Goal: Contribute content

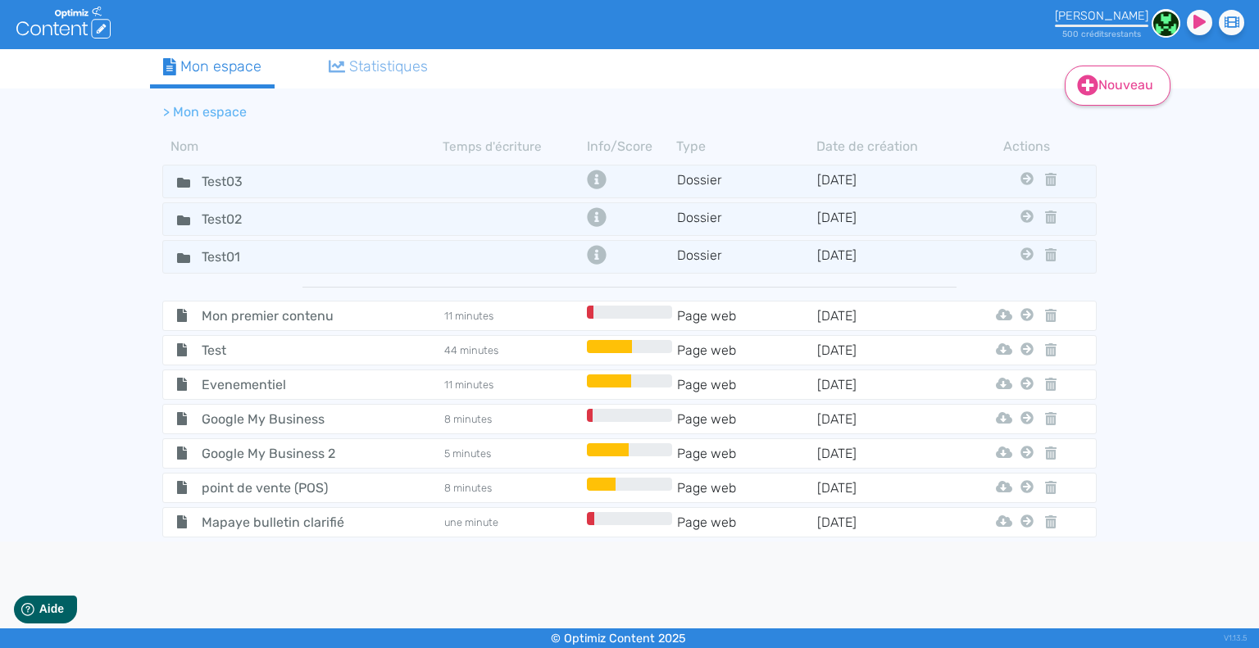
click at [1108, 90] on link "Nouveau" at bounding box center [1118, 86] width 106 height 40
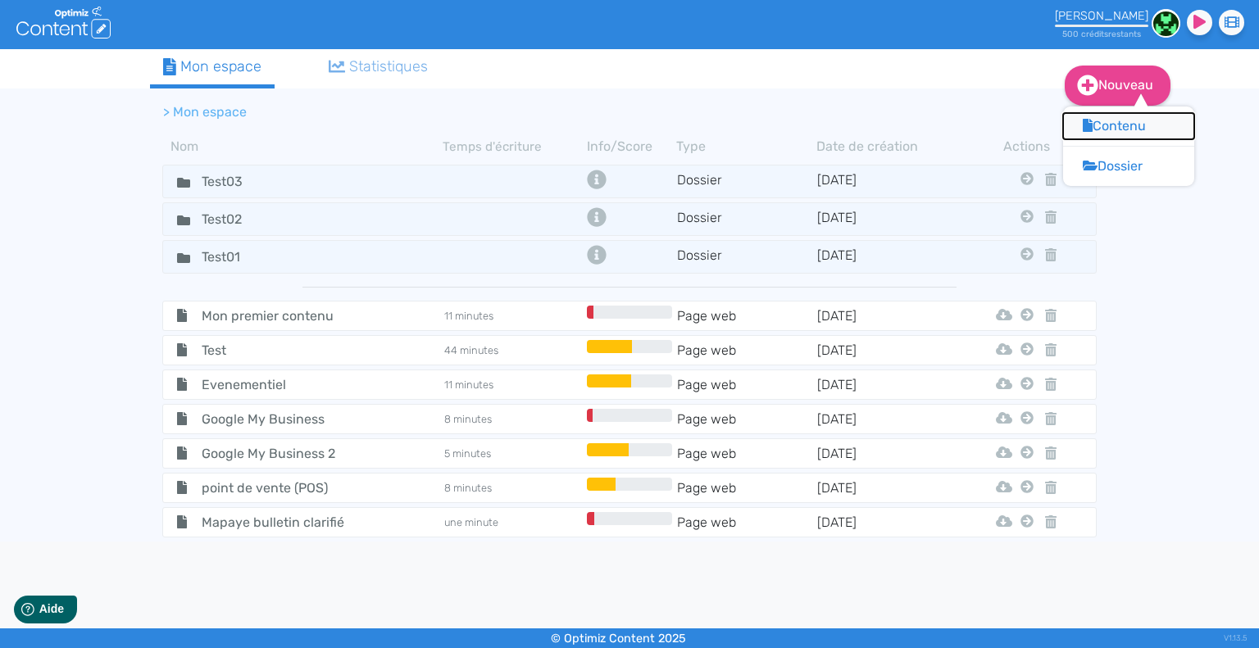
click at [1110, 130] on button "Contenu" at bounding box center [1128, 126] width 131 height 26
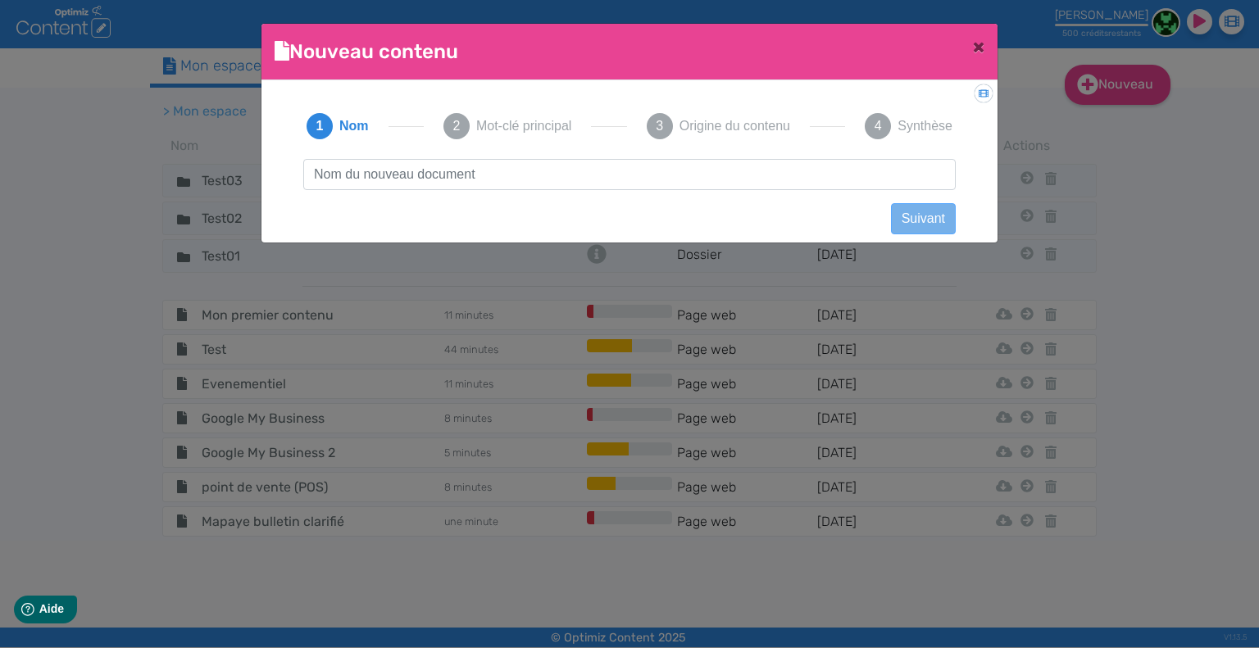
click at [449, 186] on input "text" at bounding box center [629, 174] width 652 height 31
type input "[DOMAIN_NAME]"
click at [909, 211] on button "Suivant" at bounding box center [923, 218] width 65 height 31
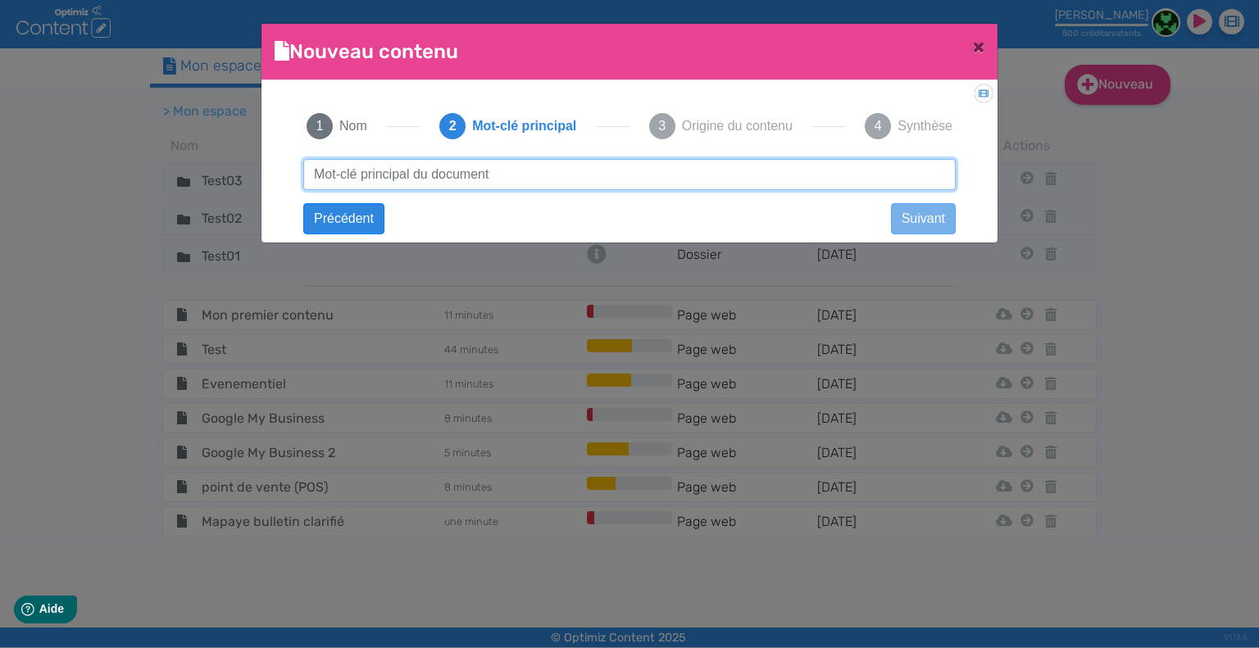
click at [446, 176] on input "text" at bounding box center [629, 174] width 652 height 31
type input "ia et rédaction de pv"
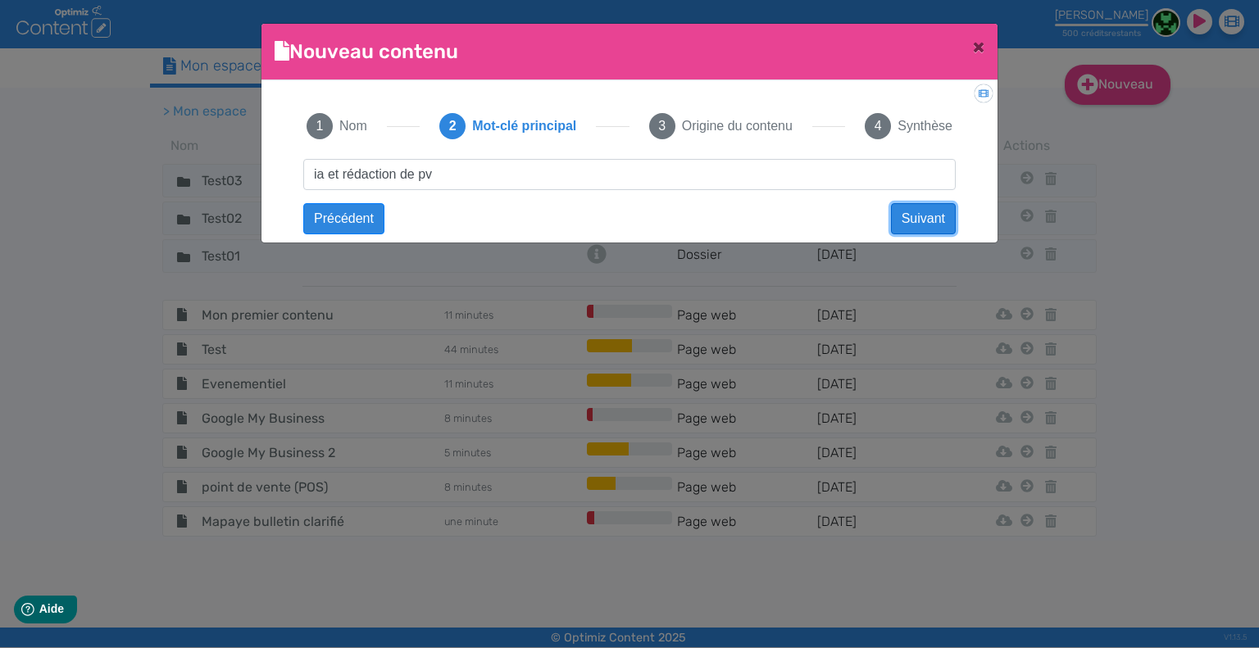
click at [934, 219] on button "Suivant" at bounding box center [923, 218] width 65 height 31
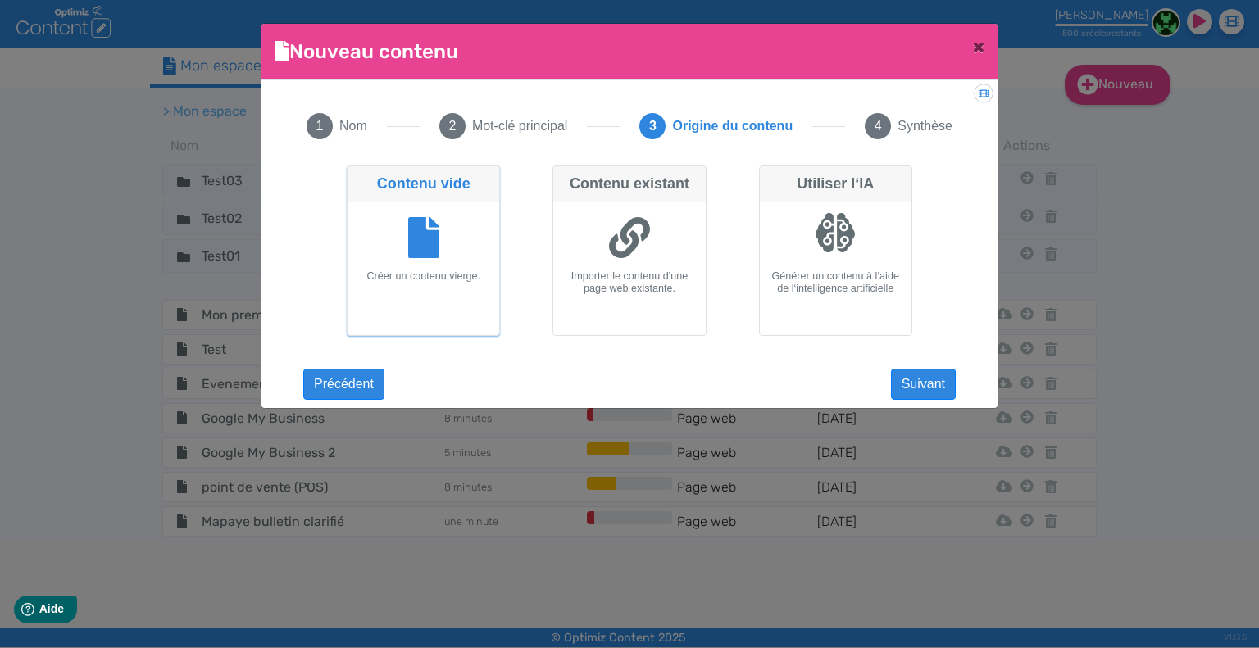
drag, startPoint x: 424, startPoint y: 226, endPoint x: 469, endPoint y: 229, distance: 44.3
click at [425, 225] on icon at bounding box center [423, 237] width 31 height 41
click at [357, 176] on input "Contenu vide Créer un contenu vierge." at bounding box center [352, 171] width 11 height 11
click at [922, 384] on button "Suivant" at bounding box center [923, 384] width 65 height 31
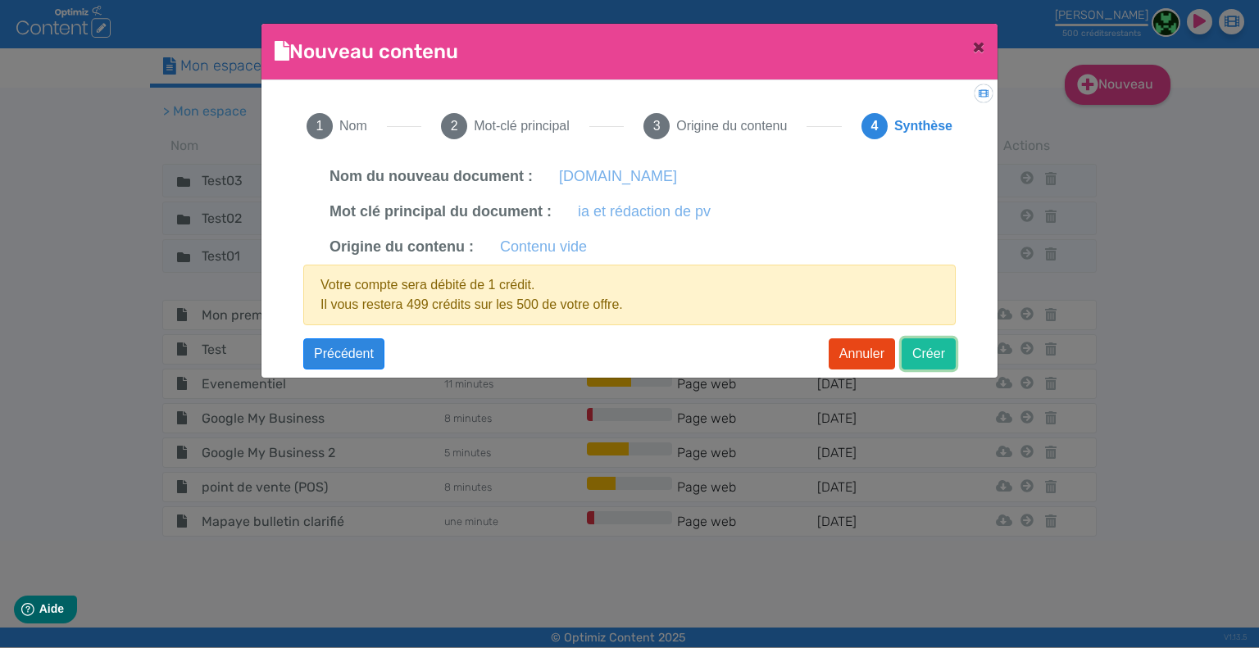
click at [942, 352] on button "Créer" at bounding box center [928, 353] width 54 height 31
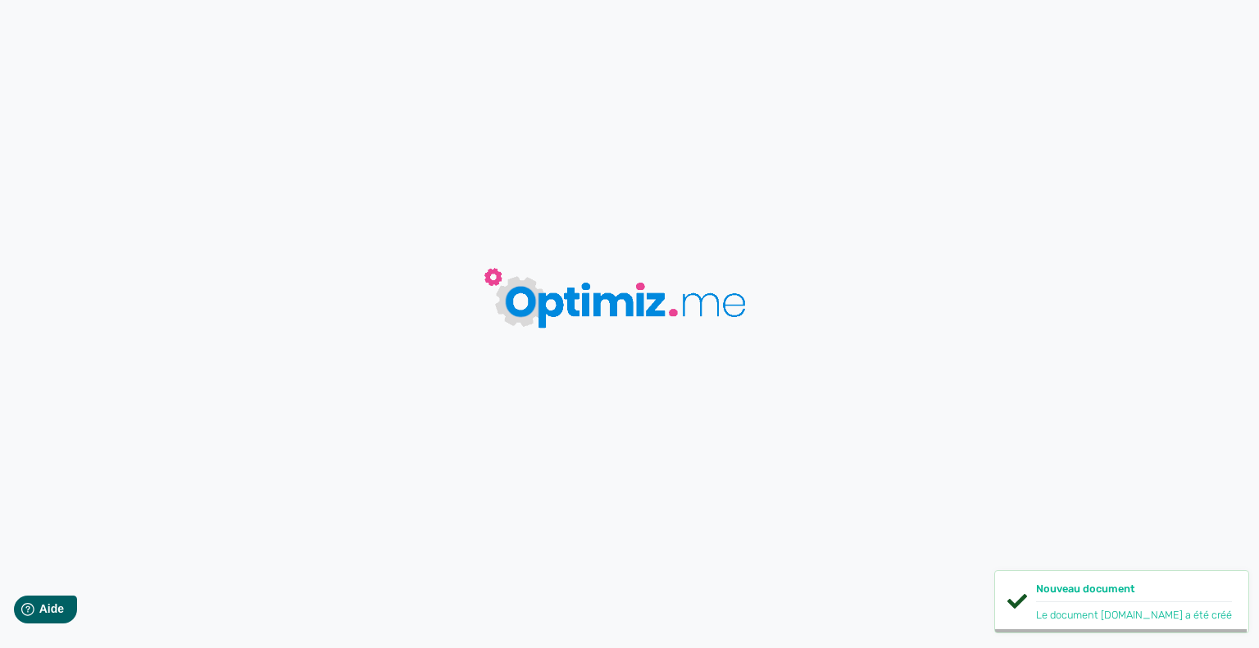
type input "[DOMAIN_NAME]"
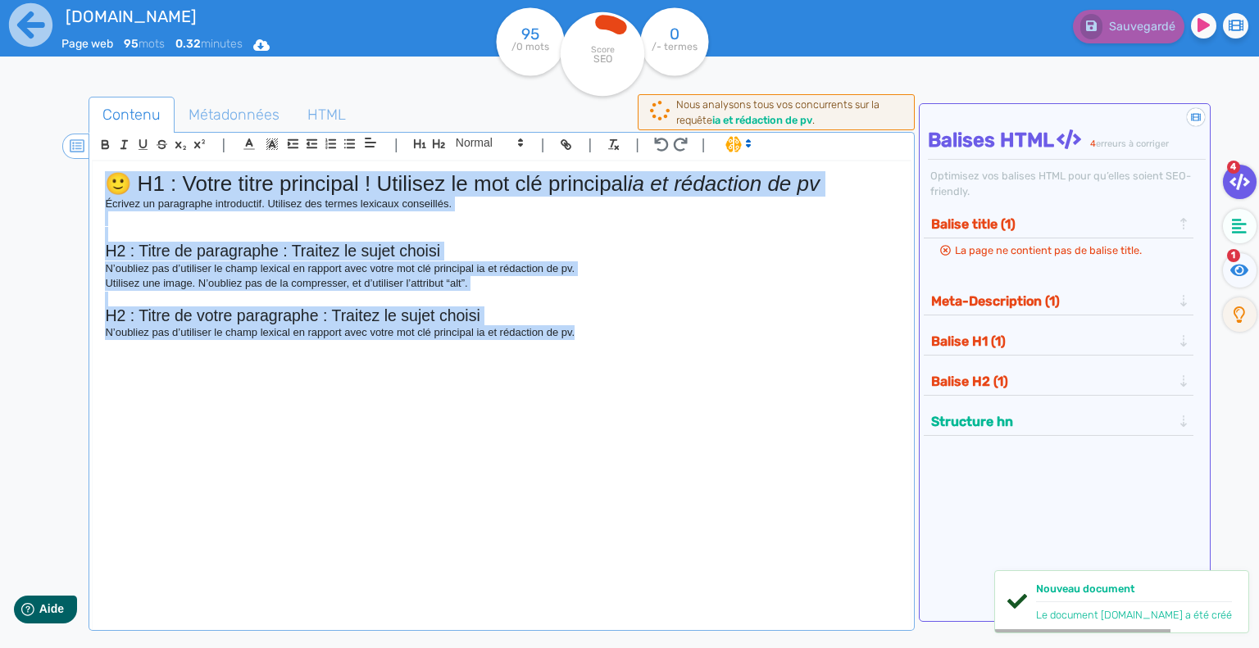
drag, startPoint x: 687, startPoint y: 347, endPoint x: 75, endPoint y: 145, distance: 644.0
click at [92, 145] on section "| | H3 H4 H5 H6 Normal | | | | 🙂 H1 : Votre titre principal ! Utilisez le mot c…" at bounding box center [501, 374] width 819 height 483
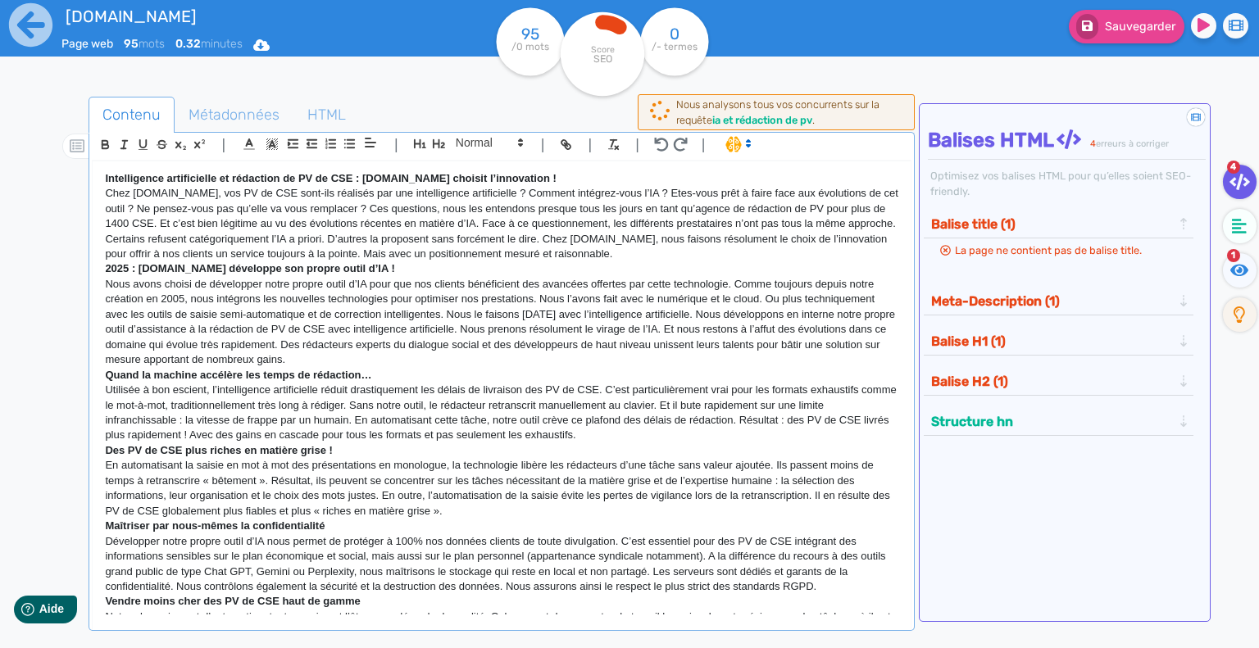
click at [563, 178] on p "Intelligence artificielle et rédaction de PV de CSE : [DOMAIN_NAME] choisit l’i…" at bounding box center [501, 178] width 793 height 15
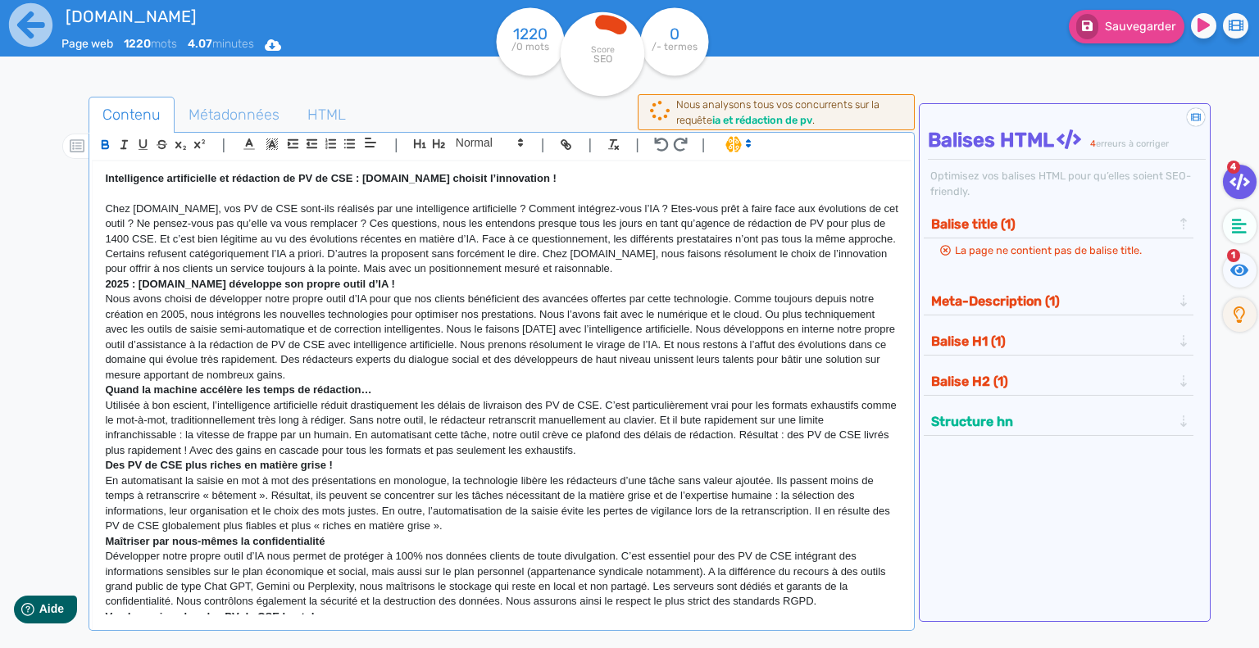
click at [397, 284] on p "2025 : [DOMAIN_NAME] développe son propre outil d’IA !" at bounding box center [501, 284] width 793 height 15
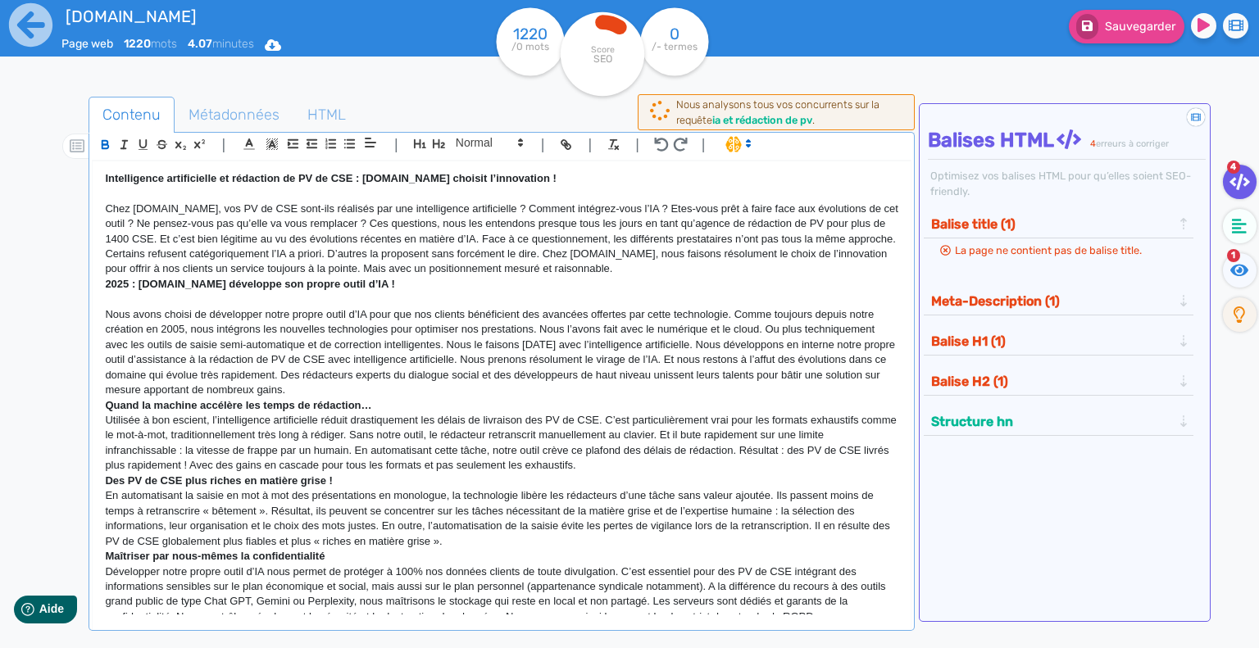
click at [701, 267] on p "Chez [DOMAIN_NAME], vos PV de CSE sont-ils réalisés par une intelligence artifi…" at bounding box center [501, 239] width 793 height 75
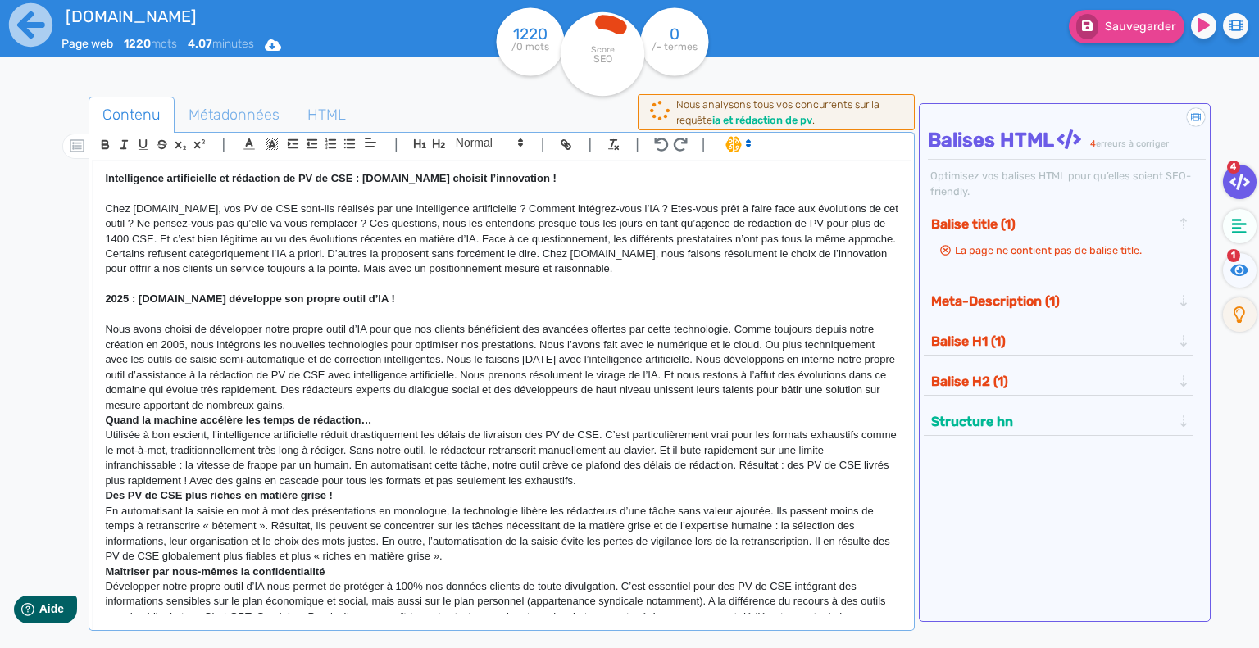
click at [362, 405] on p "Nous avons choisi de développer notre propre outil d’IA pour que nos clients bé…" at bounding box center [501, 367] width 793 height 91
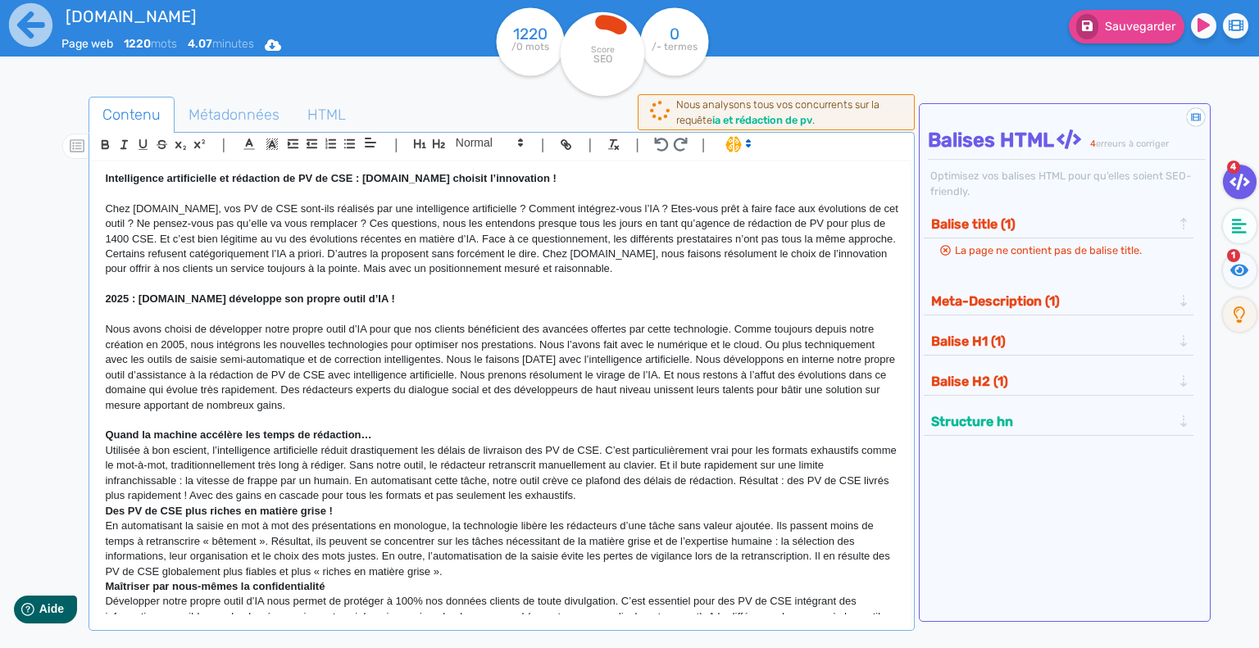
click at [393, 429] on p "Quand la machine accélère les temps de rédaction…" at bounding box center [501, 435] width 793 height 15
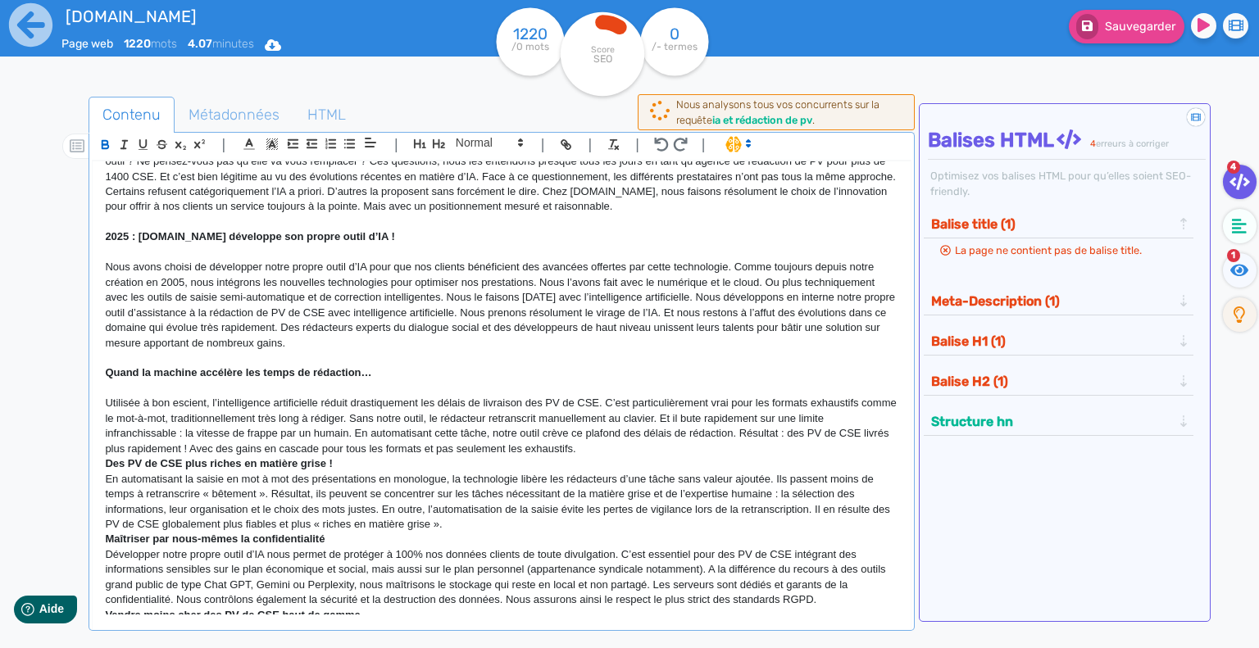
scroll to position [164, 0]
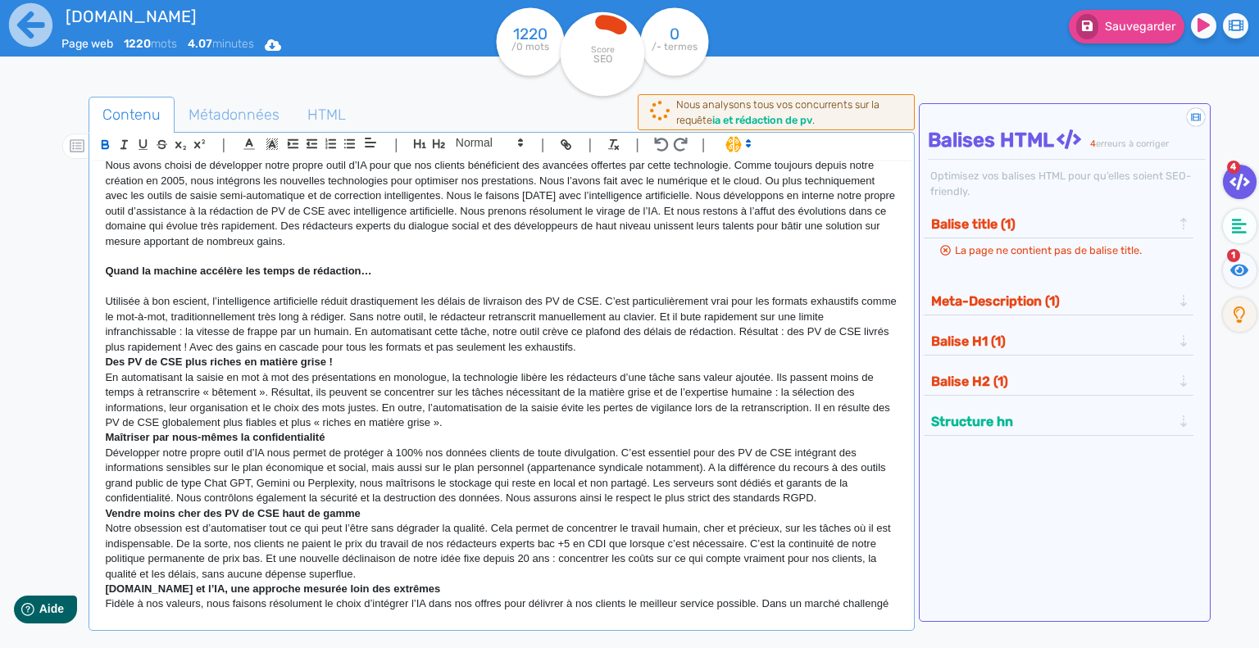
click at [619, 348] on p "Utilisée à bon escient, l’intelligence artificielle réduit drastiquement les dé…" at bounding box center [501, 324] width 793 height 61
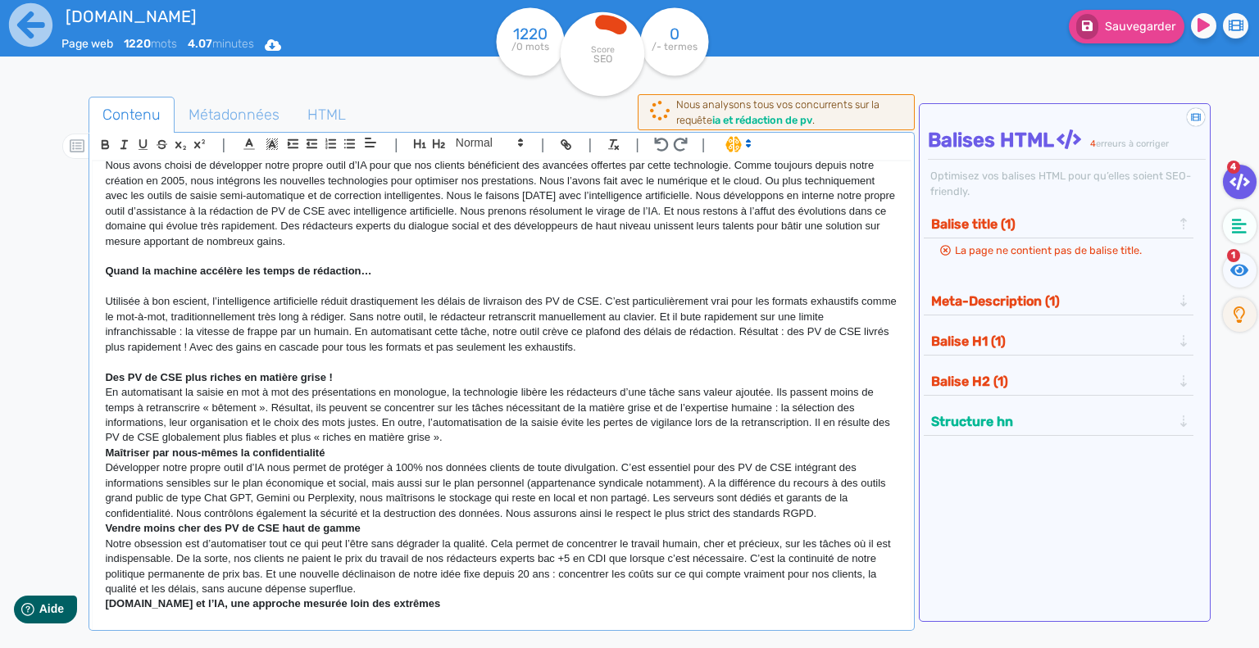
click at [379, 375] on p "Des PV de CSE plus riches en matière grise !" at bounding box center [501, 377] width 793 height 15
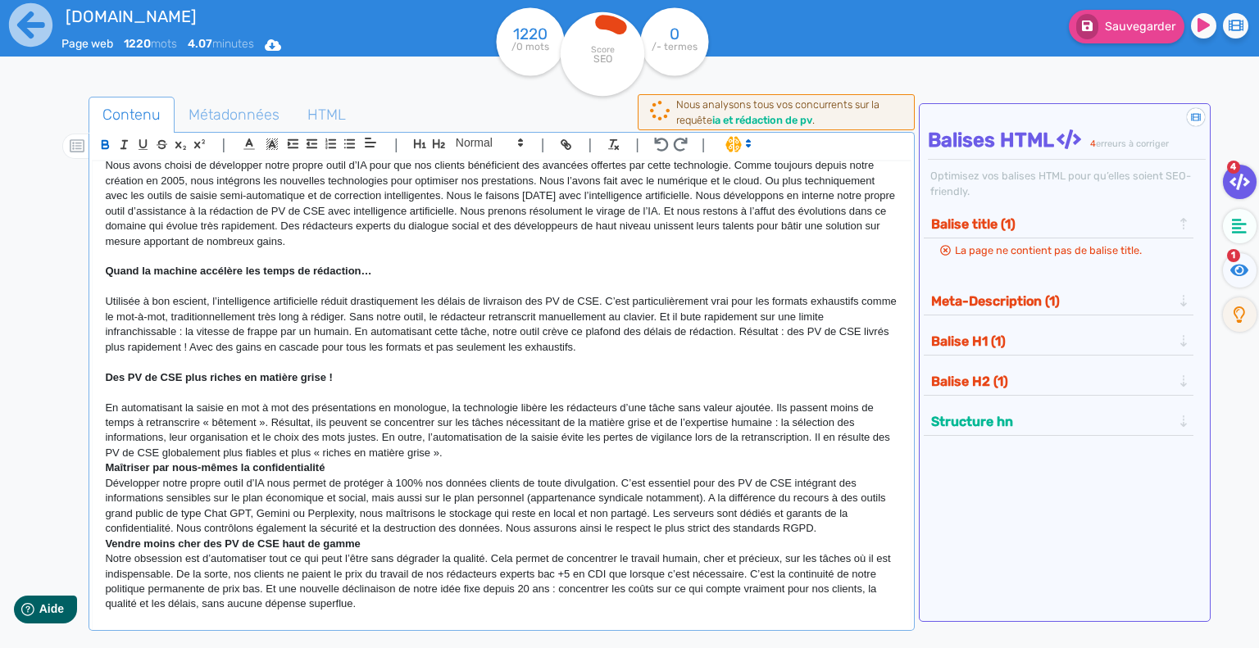
click at [333, 470] on p "Maîtriser par nous-mêmes la confidentialité" at bounding box center [501, 468] width 793 height 15
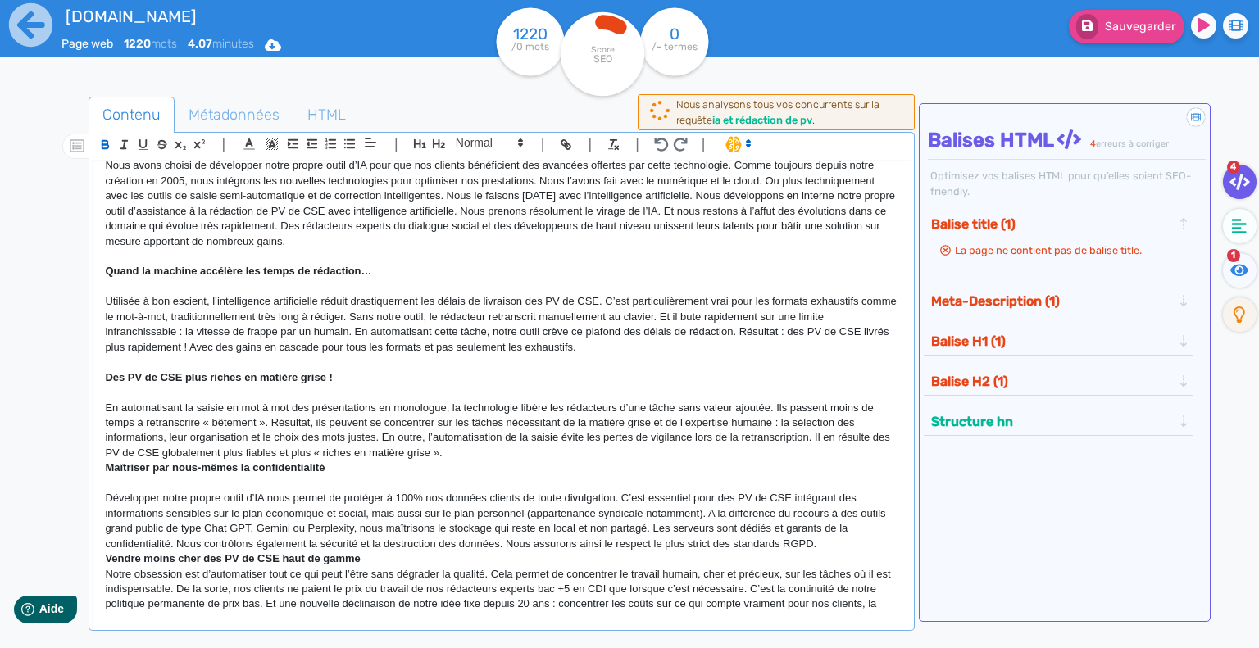
click at [478, 452] on p "En automatisant la saisie en mot à mot des présentations en monologue, la techn…" at bounding box center [501, 431] width 793 height 61
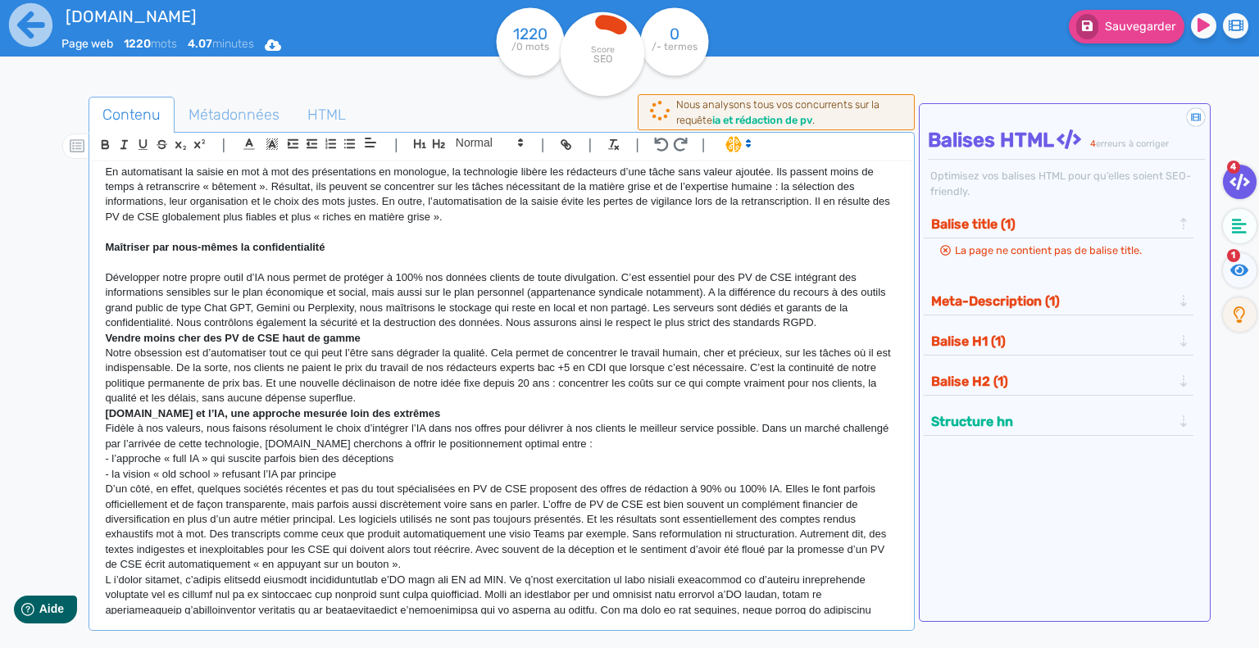
scroll to position [410, 0]
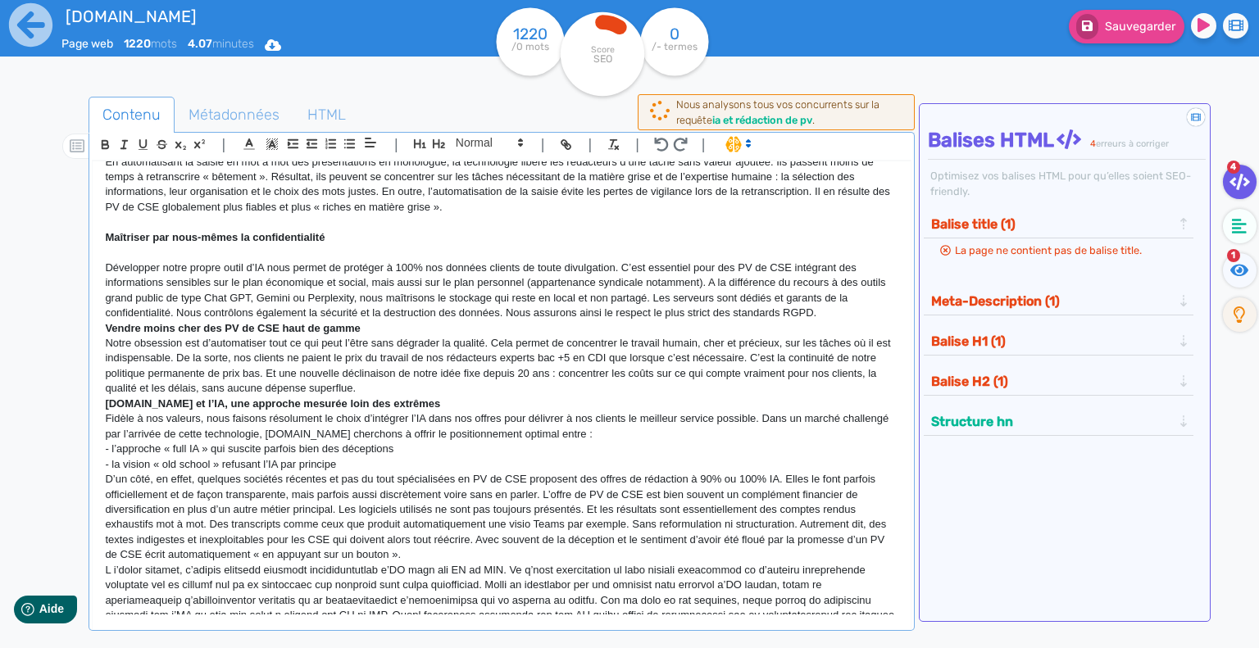
click at [847, 314] on p "Développer notre propre outil d’IA nous permet de protéger à 100% nos données c…" at bounding box center [501, 291] width 793 height 61
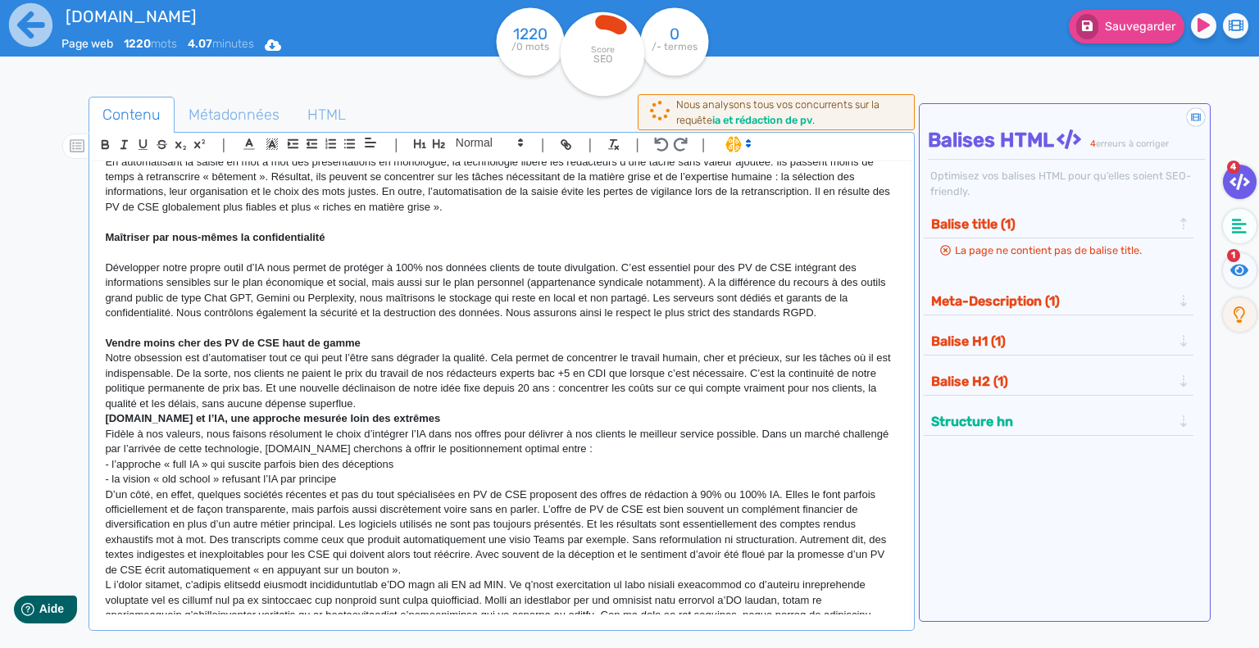
click at [386, 343] on p "Vendre moins cher des PV de CSE haut de gamme" at bounding box center [501, 343] width 793 height 15
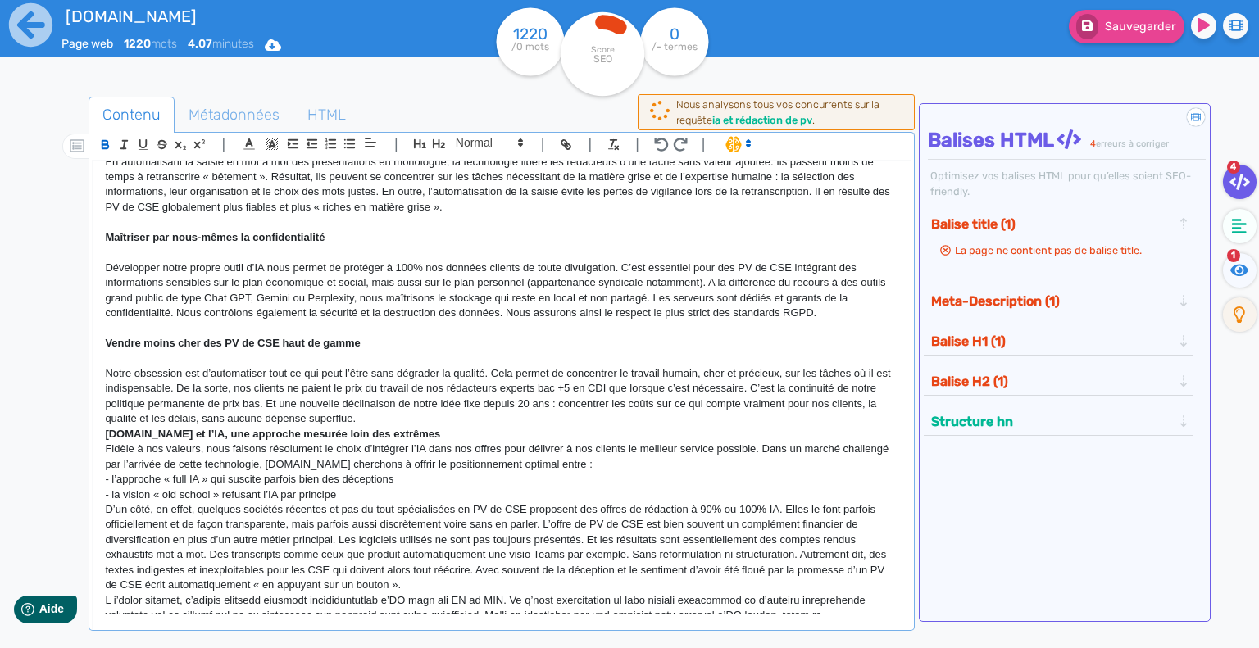
click at [423, 422] on p "Notre obsession est d’automatiser tout ce qui peut l’être sans dégrader la qual…" at bounding box center [501, 396] width 793 height 61
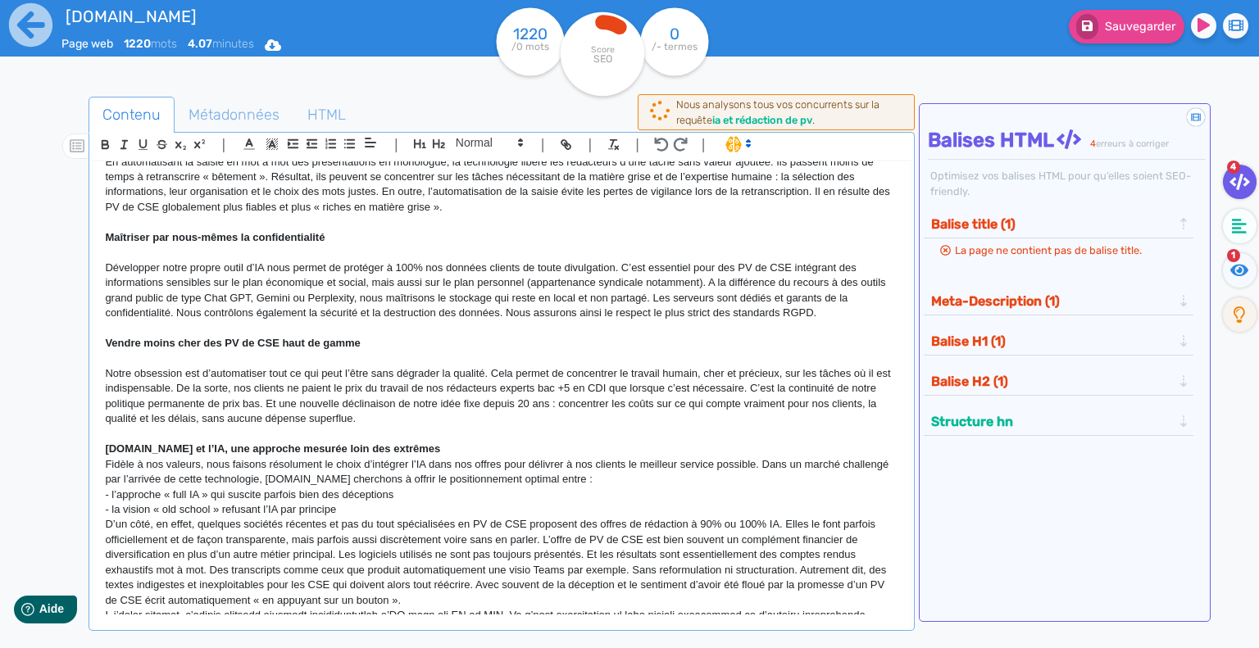
click at [459, 443] on p "[DOMAIN_NAME] et l’IA, une approche mesurée loin des extrêmes" at bounding box center [501, 449] width 793 height 15
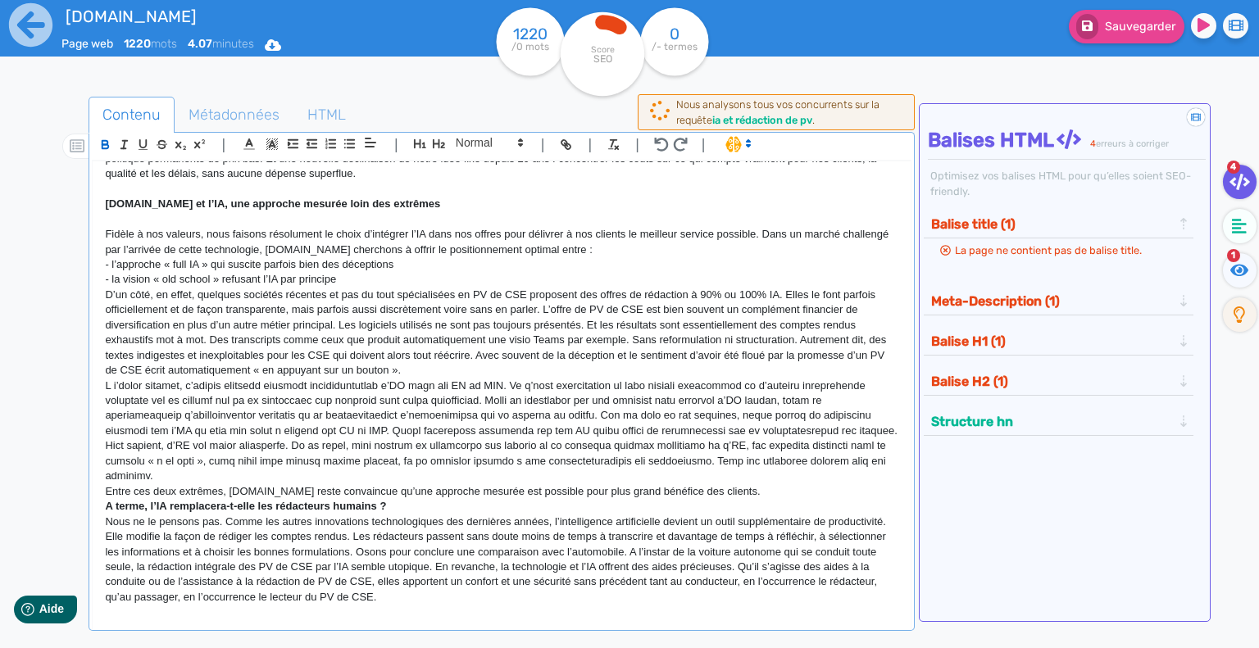
scroll to position [656, 0]
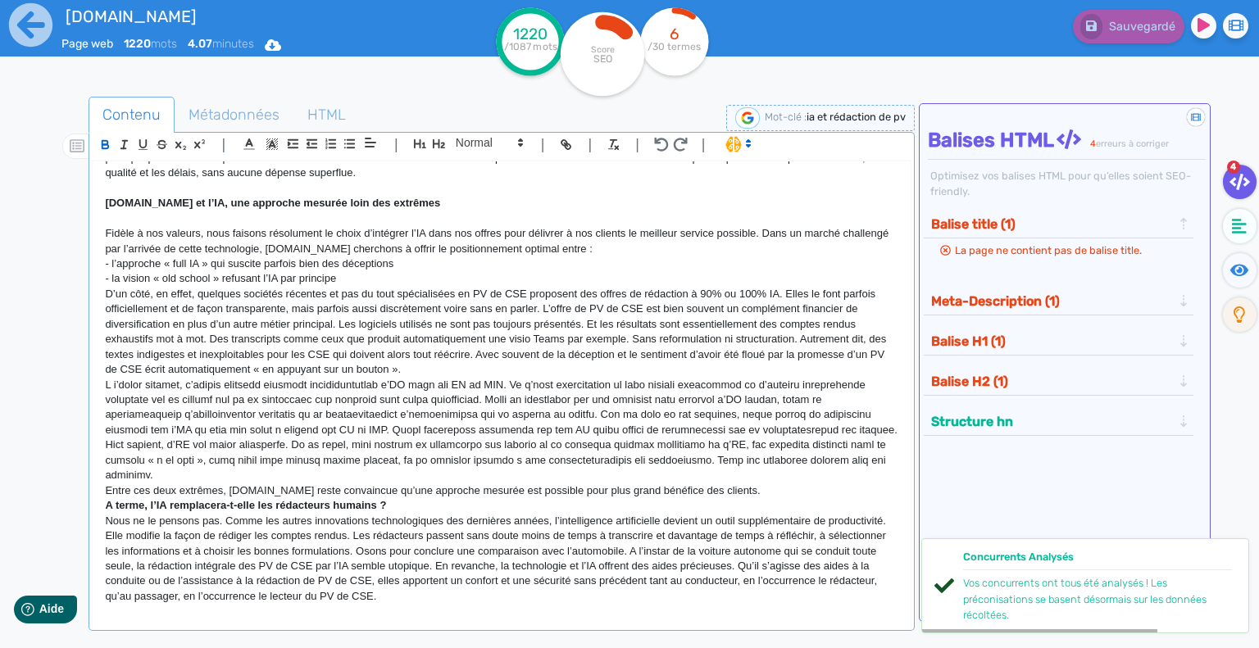
click at [771, 489] on p "Entre ces deux extrêmes, [DOMAIN_NAME] reste convaincue qu’une approche mesurée…" at bounding box center [501, 491] width 793 height 15
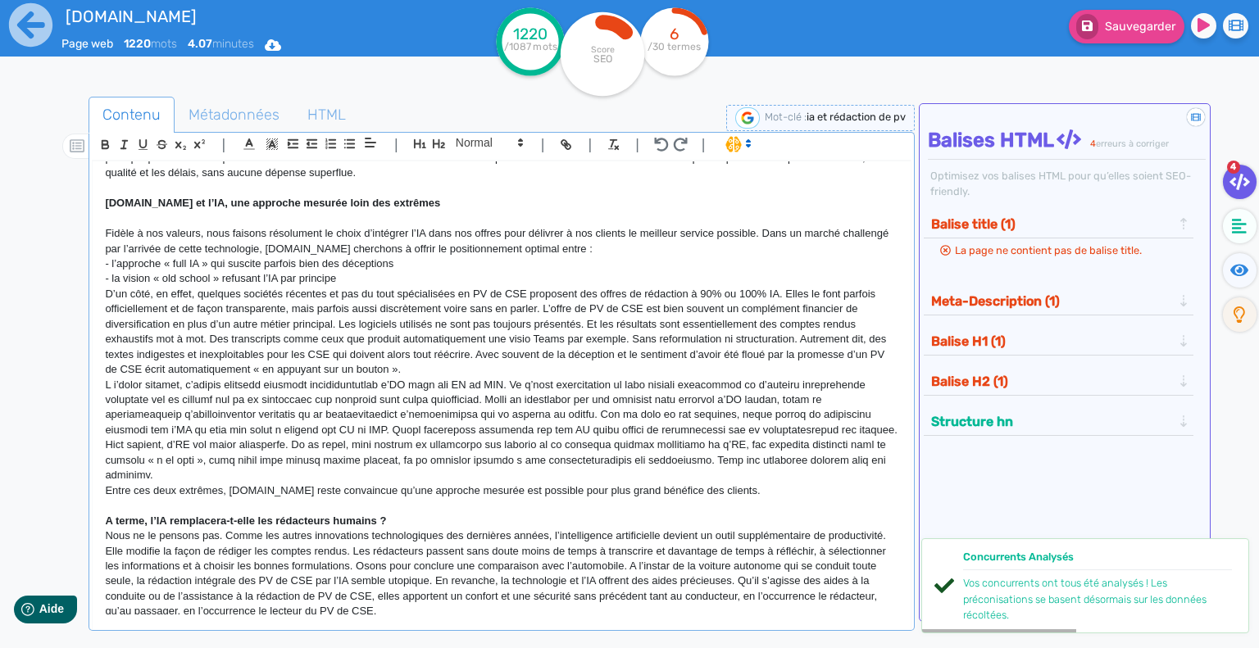
click at [402, 514] on p "A terme, l’IA remplacera-t-elle les rédacteurs humains ?" at bounding box center [501, 521] width 793 height 15
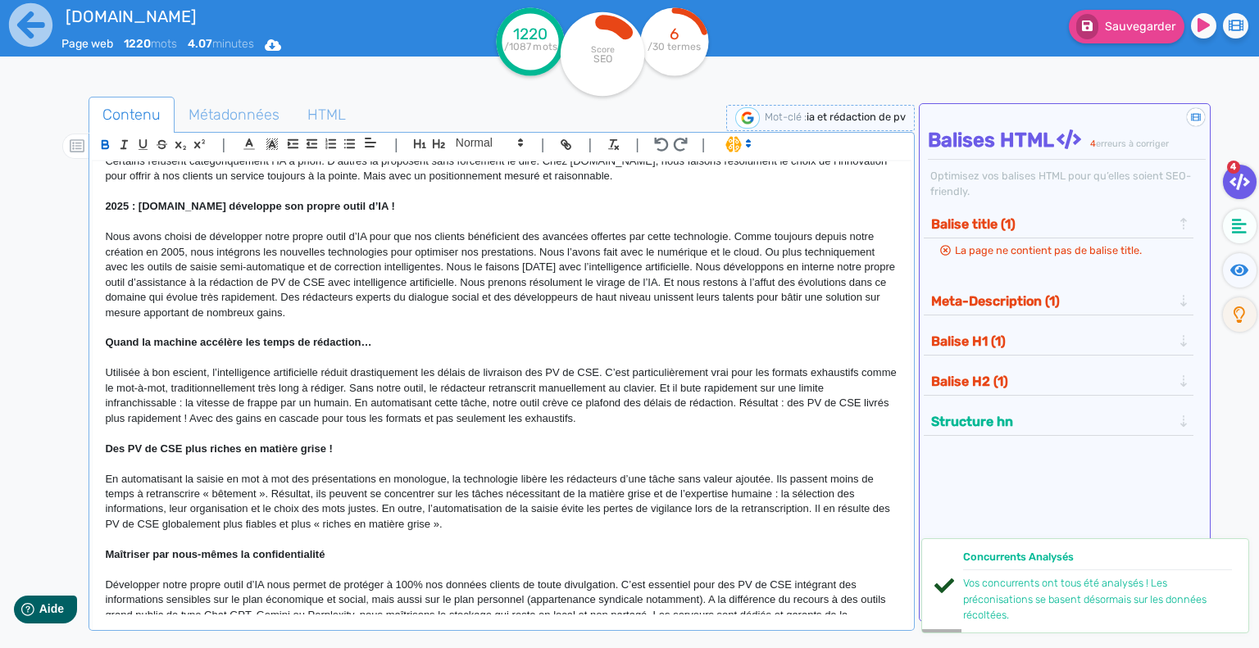
scroll to position [0, 0]
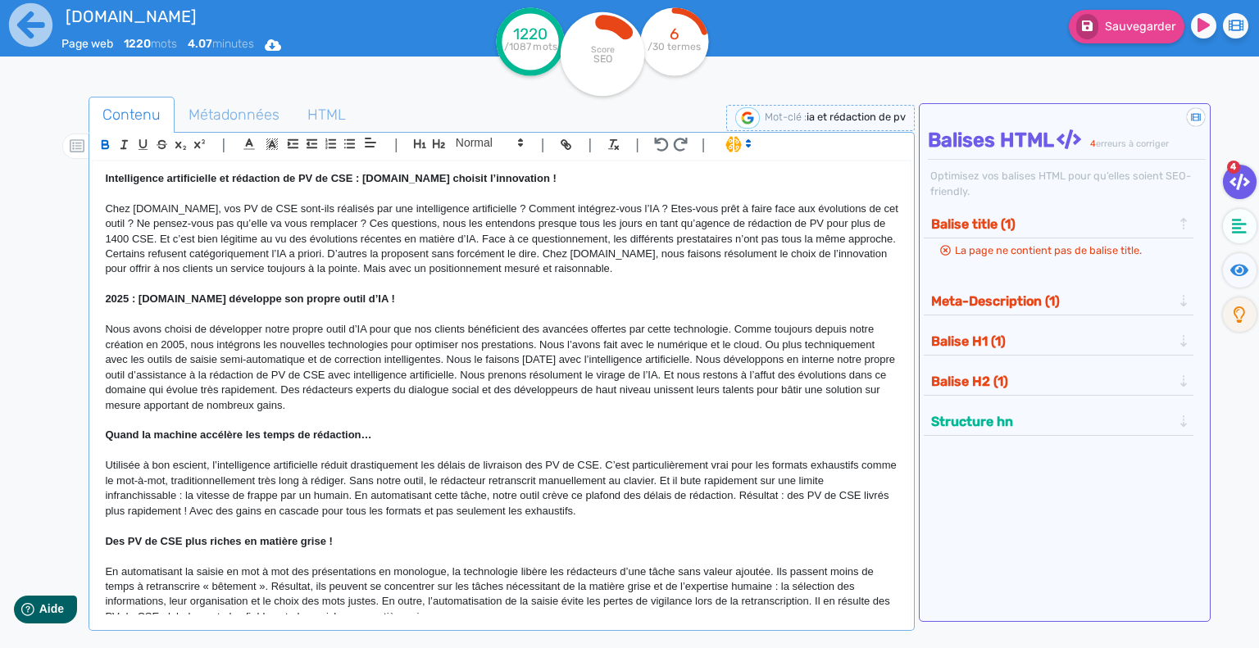
drag, startPoint x: 567, startPoint y: 179, endPoint x: 83, endPoint y: 169, distance: 484.4
click at [83, 169] on div "Contenu Métadonnées HTML | | H3 H4 H5 H6 Normal | | | | Intelligence artificiel…" at bounding box center [653, 422] width 1211 height 659
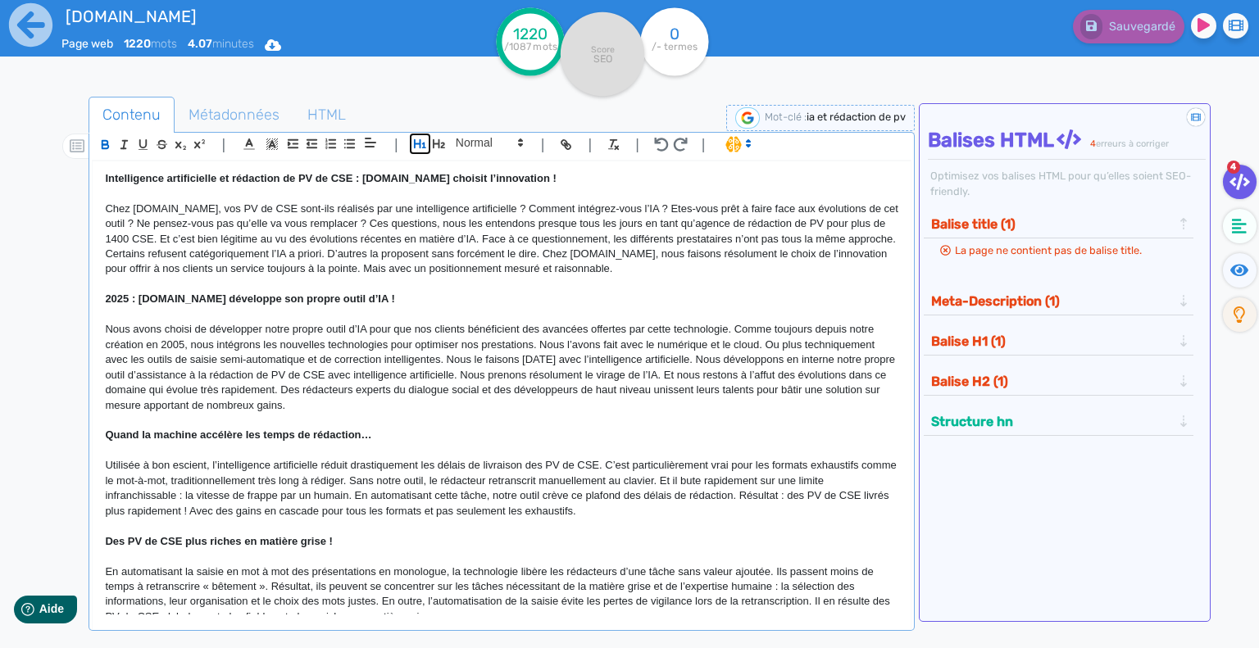
click at [423, 143] on icon "button" at bounding box center [420, 143] width 12 height 9
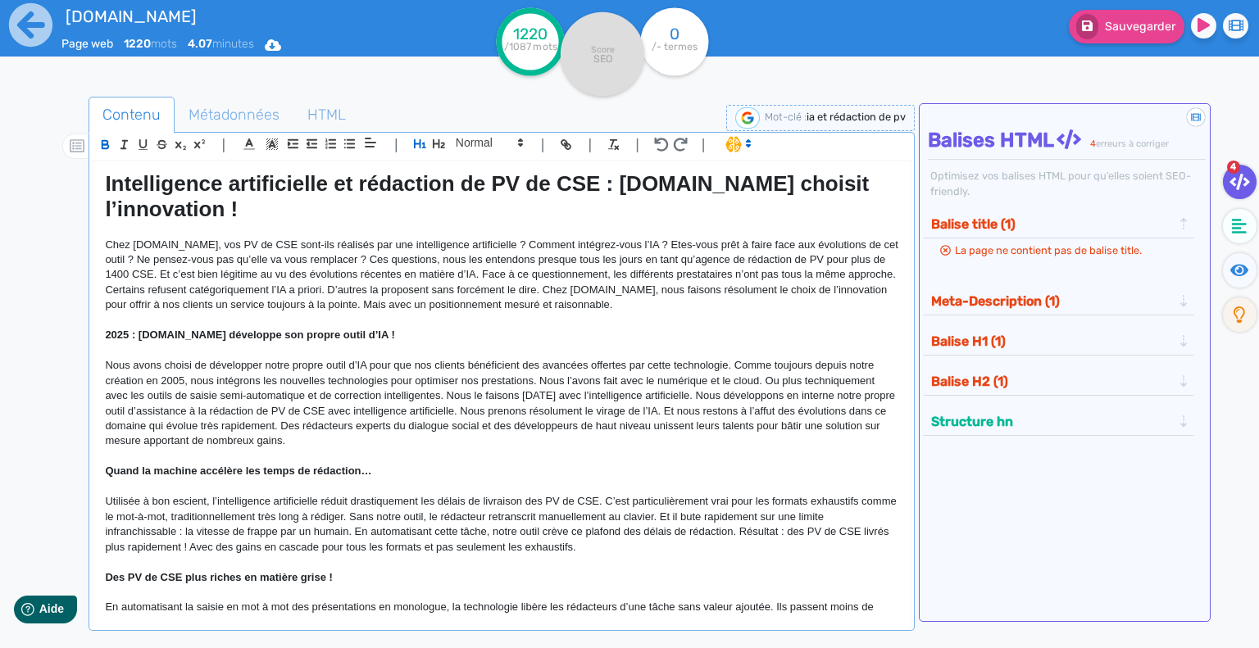
click at [390, 343] on p at bounding box center [501, 350] width 793 height 15
drag, startPoint x: 399, startPoint y: 335, endPoint x: 82, endPoint y: 332, distance: 317.2
click at [82, 332] on div "Contenu Métadonnées HTML | | H3 H4 H5 H6 Normal | | | | Intelligence artificiel…" at bounding box center [653, 422] width 1211 height 659
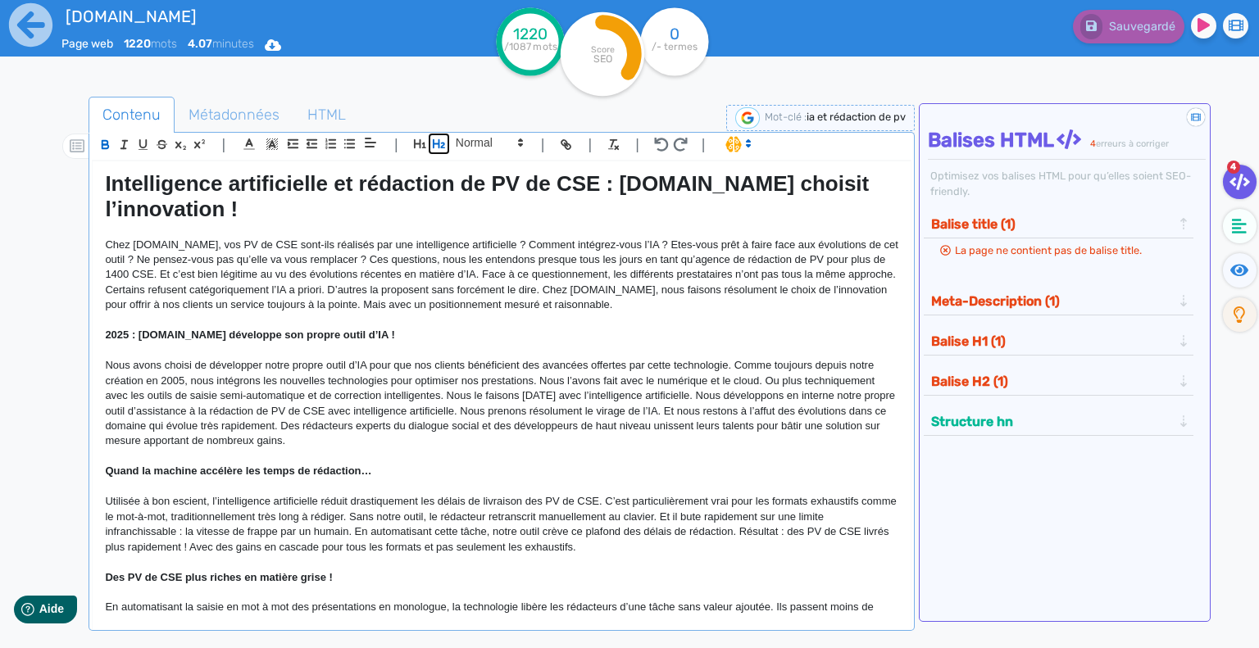
click at [438, 143] on icon "button" at bounding box center [439, 143] width 12 height 9
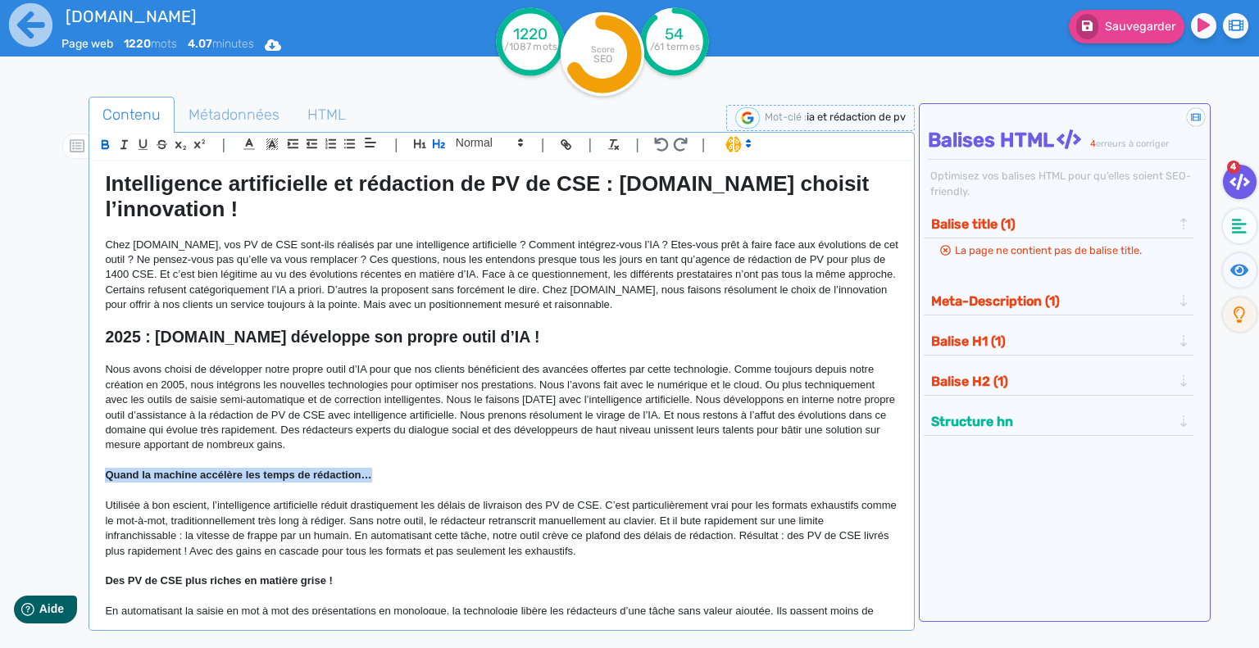
drag, startPoint x: 375, startPoint y: 478, endPoint x: 83, endPoint y: 474, distance: 291.8
click at [83, 474] on div "Contenu Métadonnées HTML | | H3 H4 H5 H6 Normal | | | | Intelligence artificiel…" at bounding box center [653, 422] width 1211 height 659
click at [438, 143] on icon "button" at bounding box center [439, 143] width 12 height 9
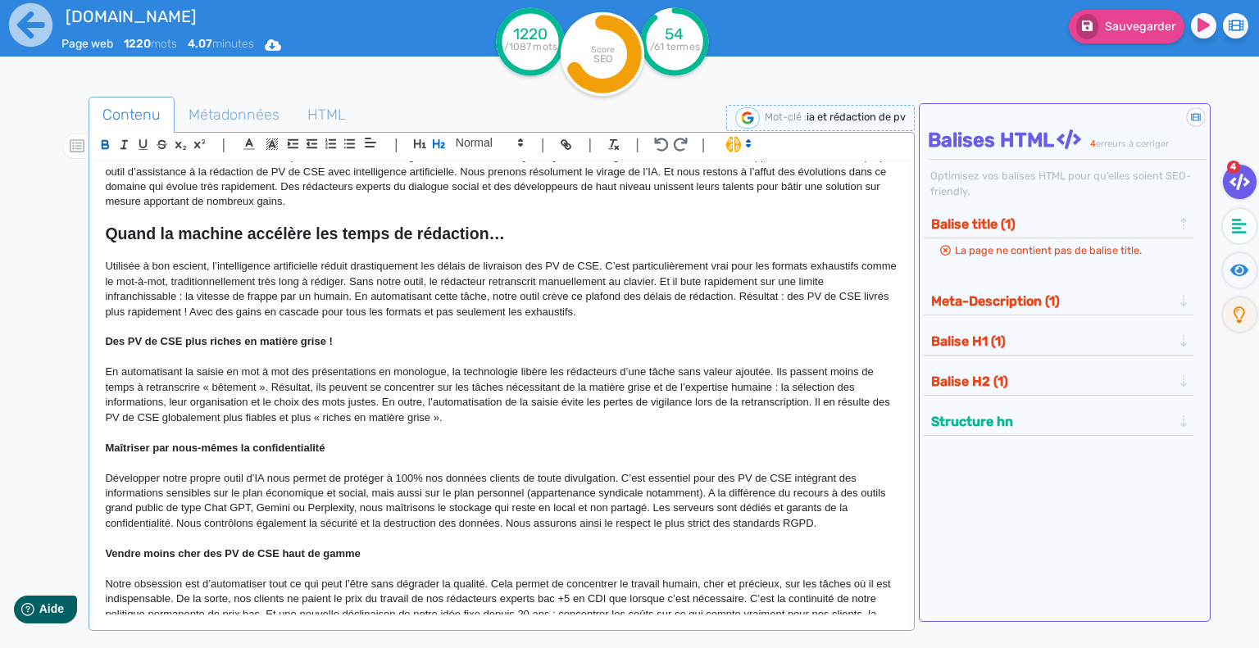
scroll to position [246, 0]
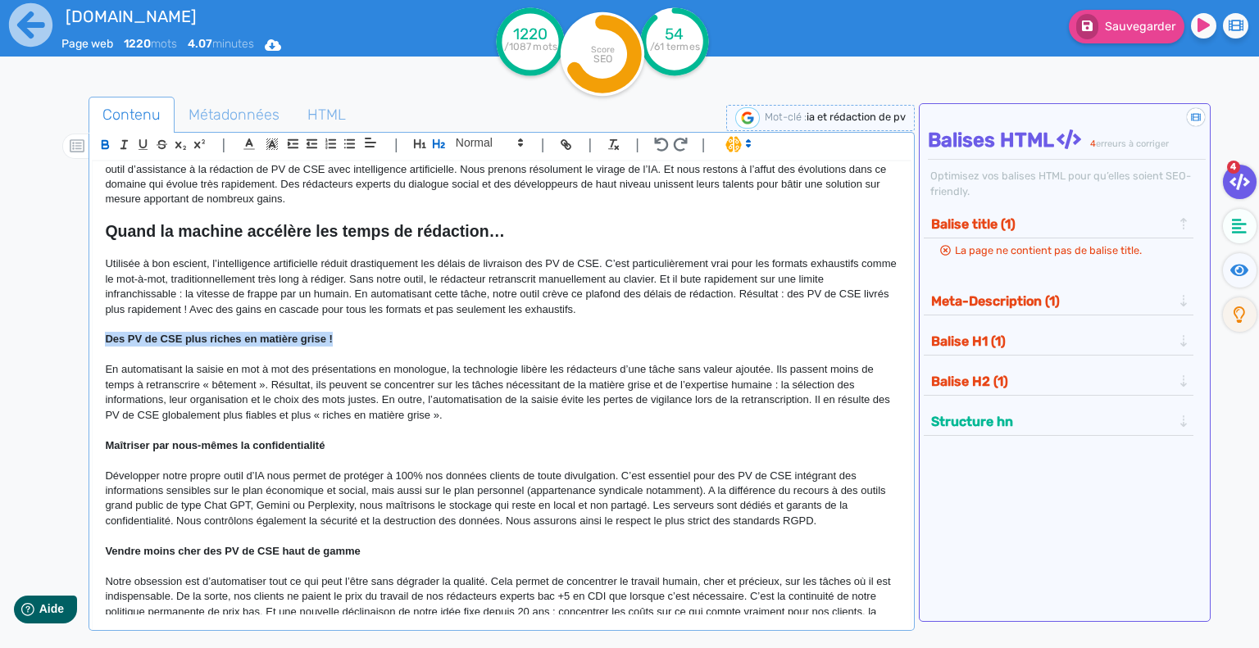
drag, startPoint x: 282, startPoint y: 343, endPoint x: 66, endPoint y: 347, distance: 216.4
click at [66, 347] on div "Contenu Métadonnées HTML | | H3 H4 H5 H6 Normal | | | | Intelligence artificiel…" at bounding box center [653, 422] width 1211 height 659
click at [432, 143] on icon "button" at bounding box center [439, 144] width 14 height 14
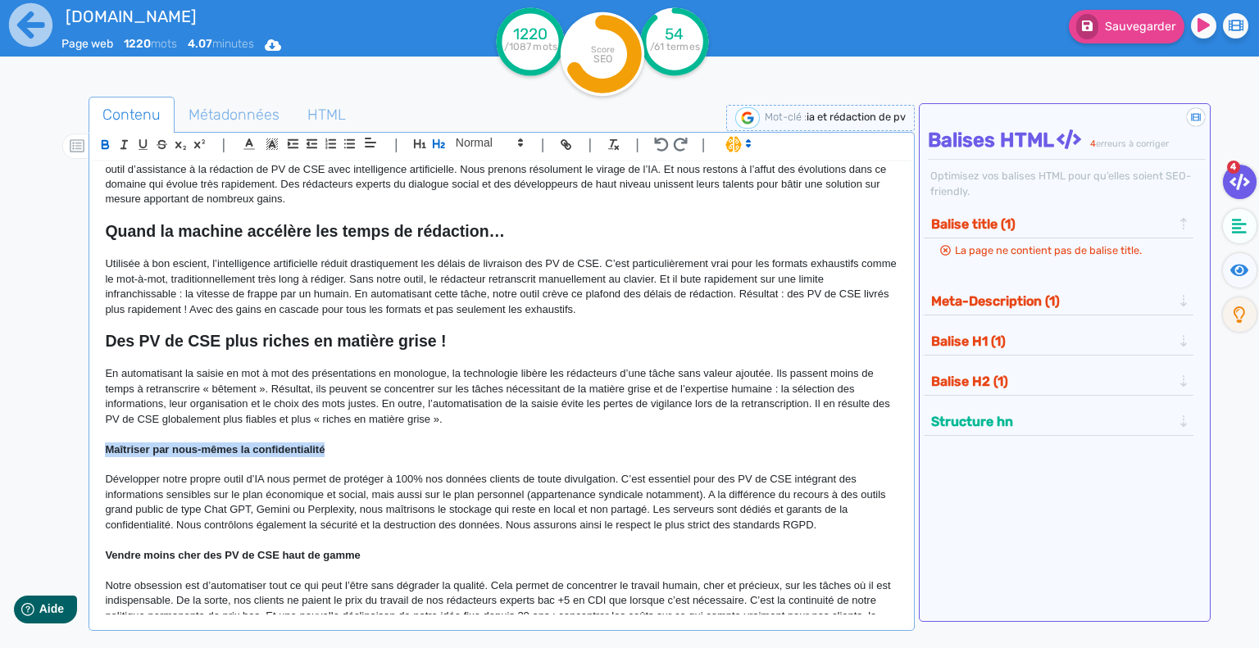
drag, startPoint x: 343, startPoint y: 450, endPoint x: 98, endPoint y: 455, distance: 245.1
click at [98, 455] on div "Intelligence artificielle et rédaction de PV de CSE : [DOMAIN_NAME] choisit l’i…" at bounding box center [502, 388] width 818 height 454
click at [434, 140] on icon "button" at bounding box center [439, 144] width 14 height 14
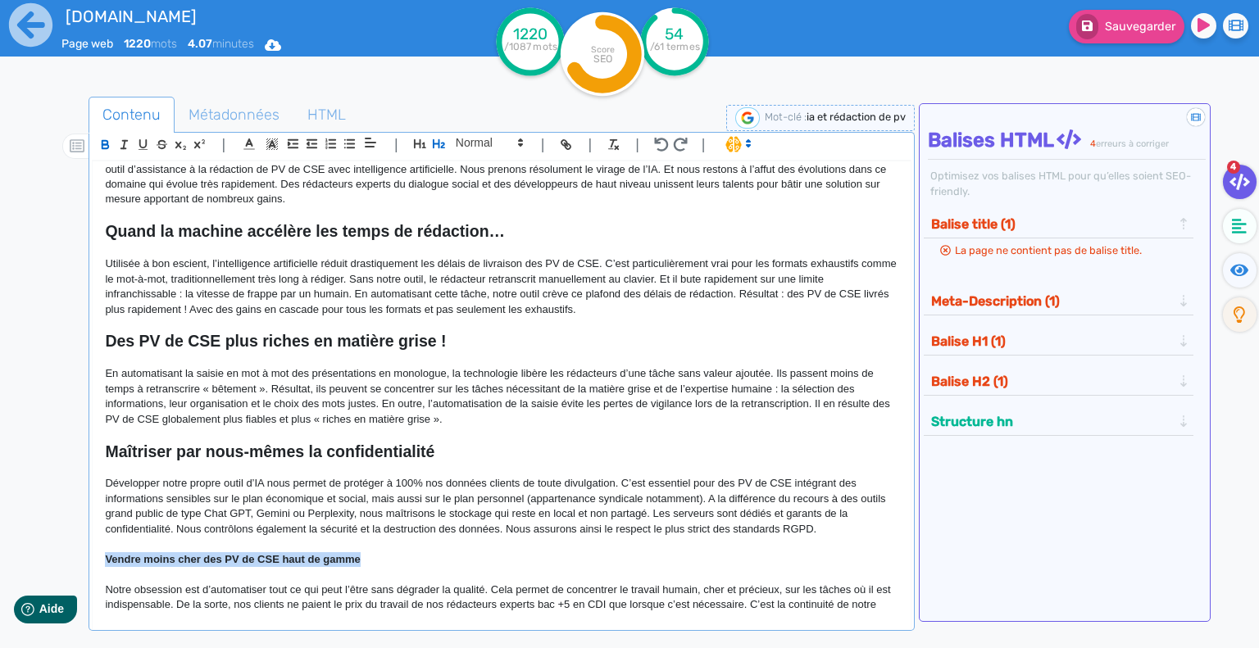
drag, startPoint x: 377, startPoint y: 563, endPoint x: 87, endPoint y: 558, distance: 290.1
click at [87, 558] on div "Contenu Métadonnées HTML | | H3 H4 H5 H6 Normal | | | | Intelligence artificiel…" at bounding box center [653, 422] width 1211 height 659
click at [438, 148] on icon "button" at bounding box center [439, 144] width 14 height 14
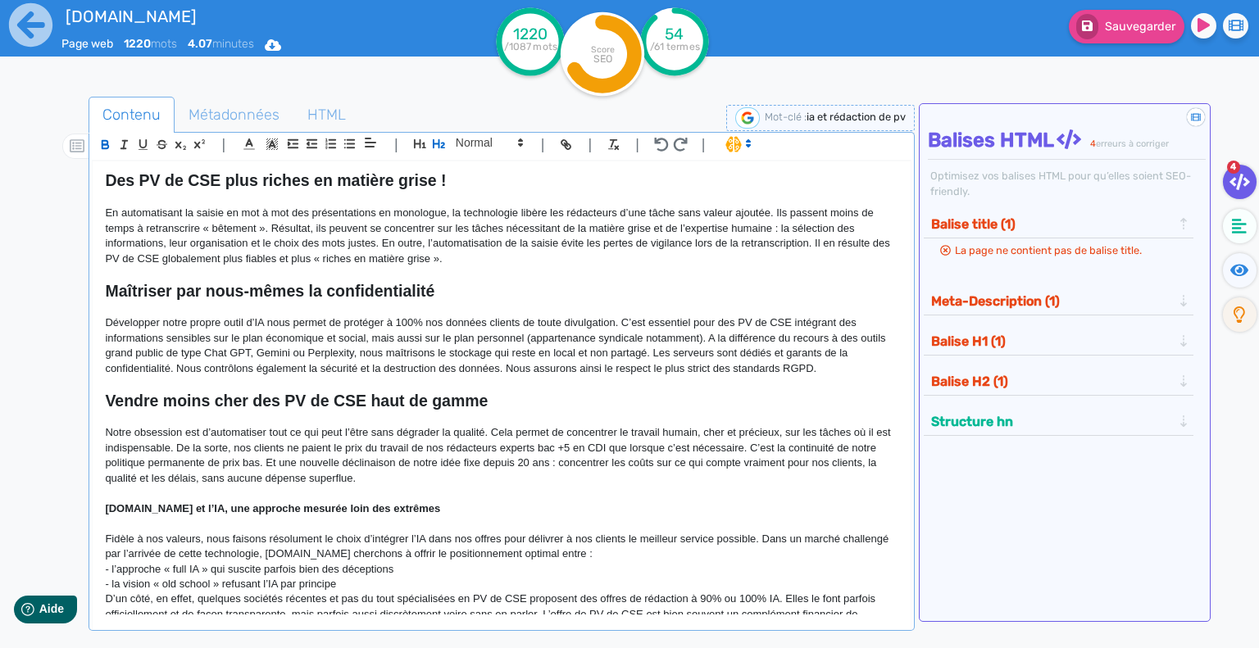
scroll to position [656, 0]
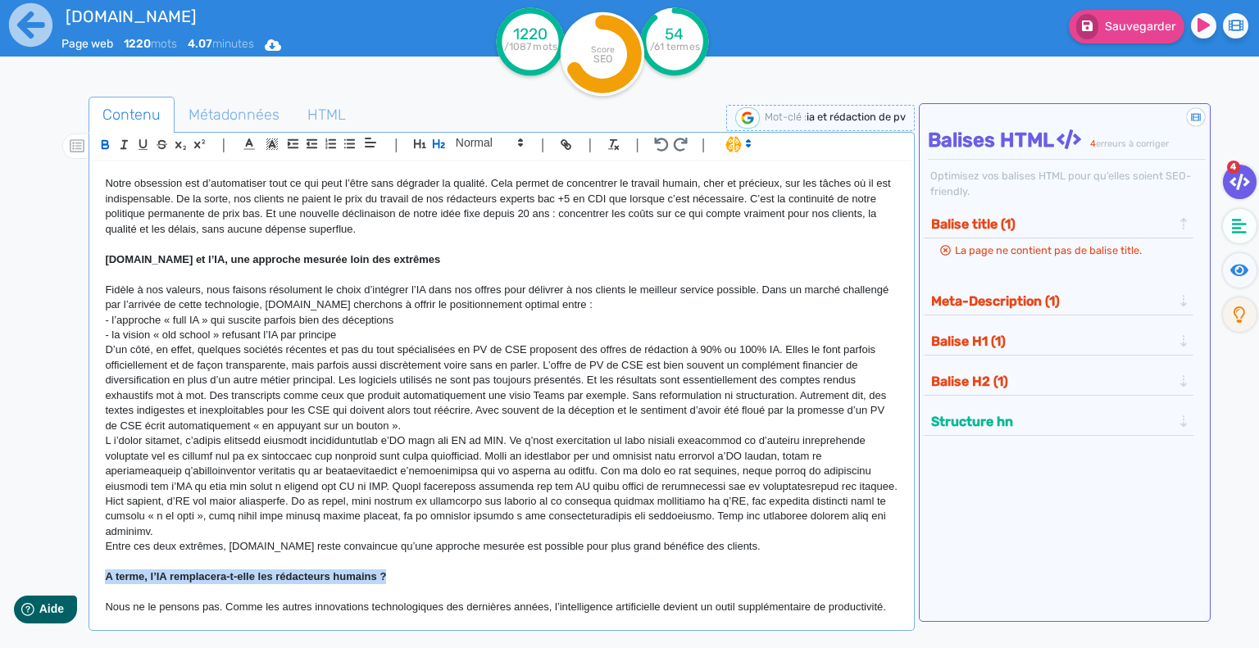
drag, startPoint x: 316, startPoint y: 576, endPoint x: 98, endPoint y: 579, distance: 218.0
click at [98, 579] on div "Intelligence artificielle et rédaction de PV de CSE : [DOMAIN_NAME] choisit l’i…" at bounding box center [502, 388] width 818 height 454
click at [430, 141] on button "button" at bounding box center [438, 143] width 19 height 19
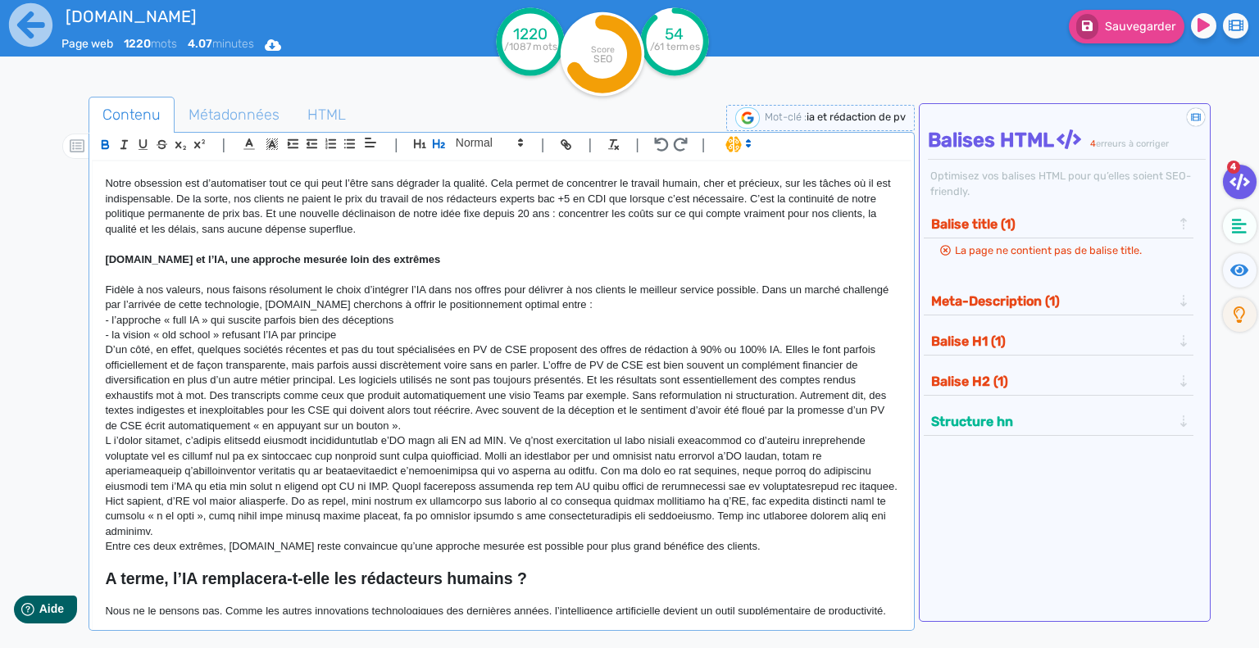
drag, startPoint x: 465, startPoint y: 258, endPoint x: 82, endPoint y: 249, distance: 383.6
click at [82, 249] on div "Contenu Métadonnées HTML | | H3 H4 H5 H6 Normal | | | | Intelligence artificiel…" at bounding box center [653, 422] width 1211 height 659
click at [434, 144] on icon "button" at bounding box center [439, 144] width 14 height 14
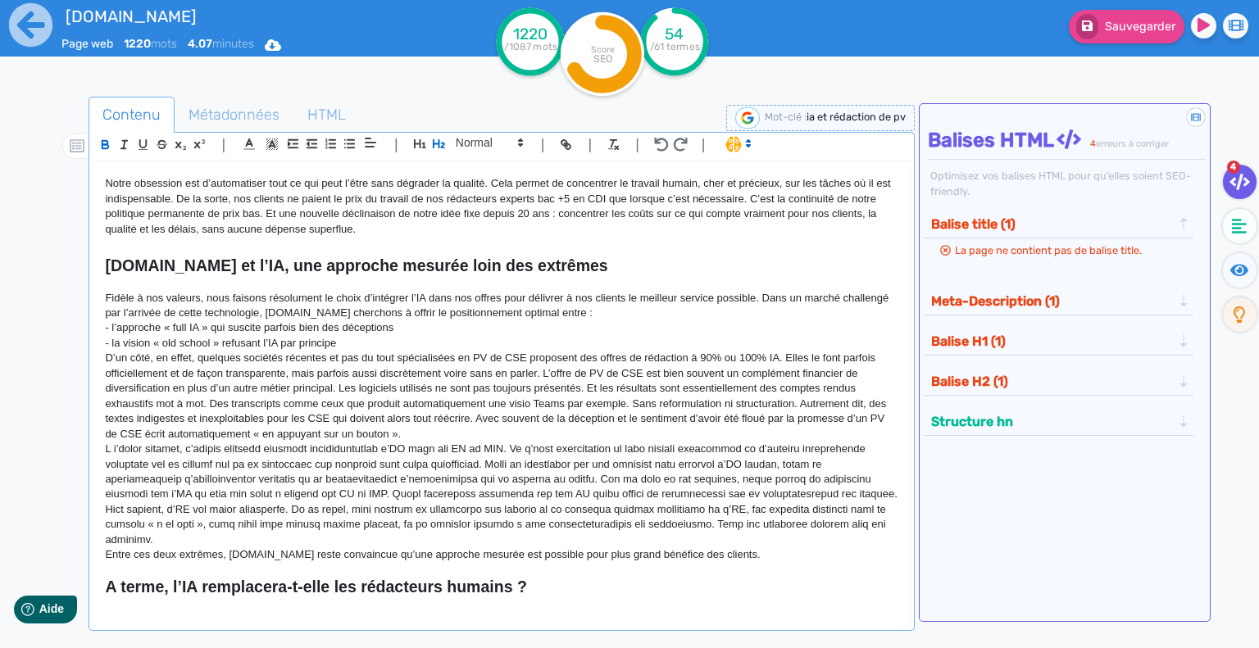
click at [491, 383] on p "D’un côté, en effet, quelques sociétés récentes et pas du tout spécialisées en …" at bounding box center [501, 396] width 793 height 91
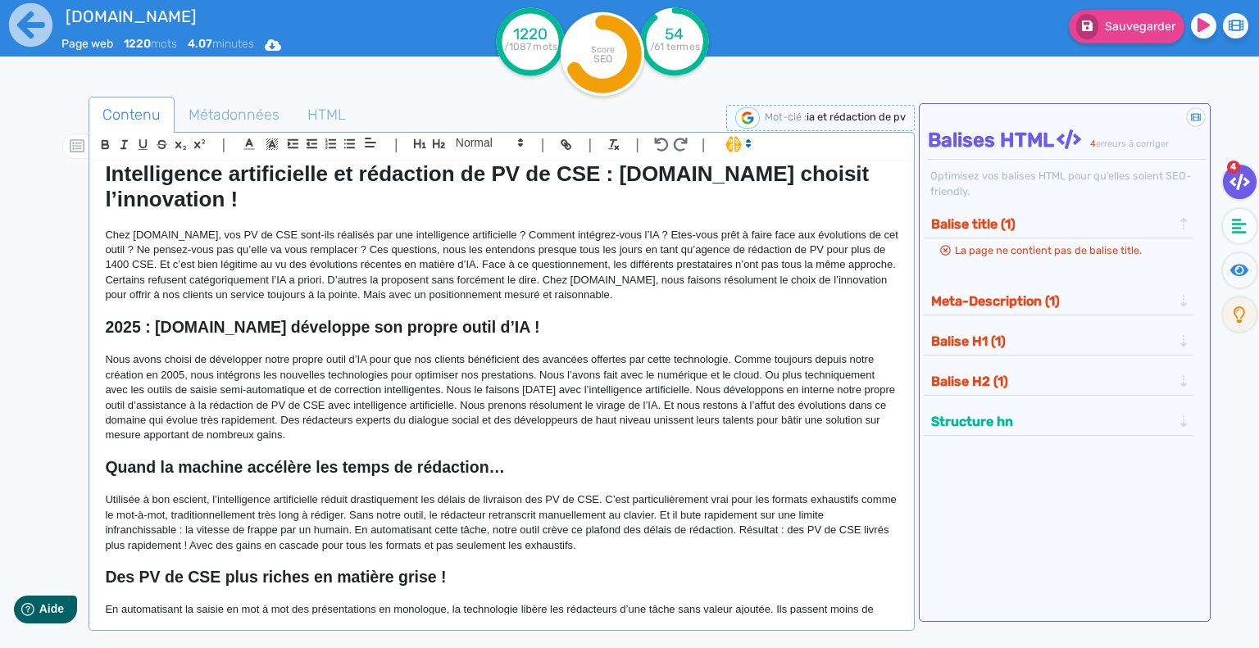
scroll to position [0, 0]
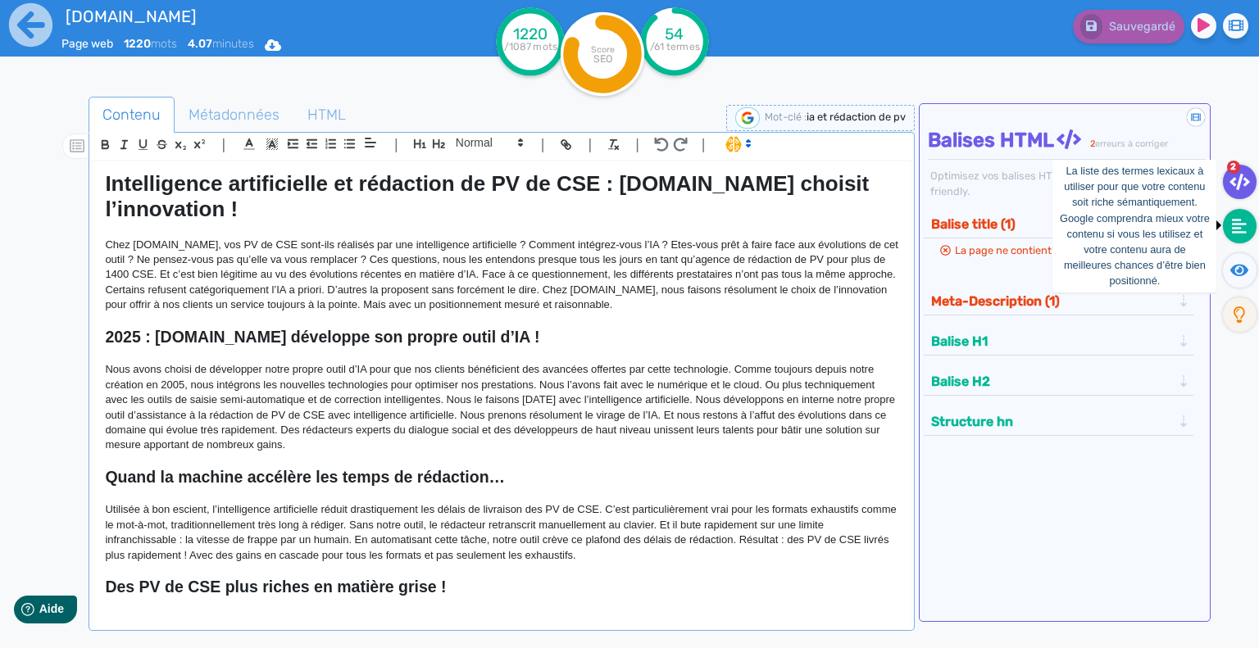
click at [1233, 225] on icon at bounding box center [1239, 226] width 15 height 16
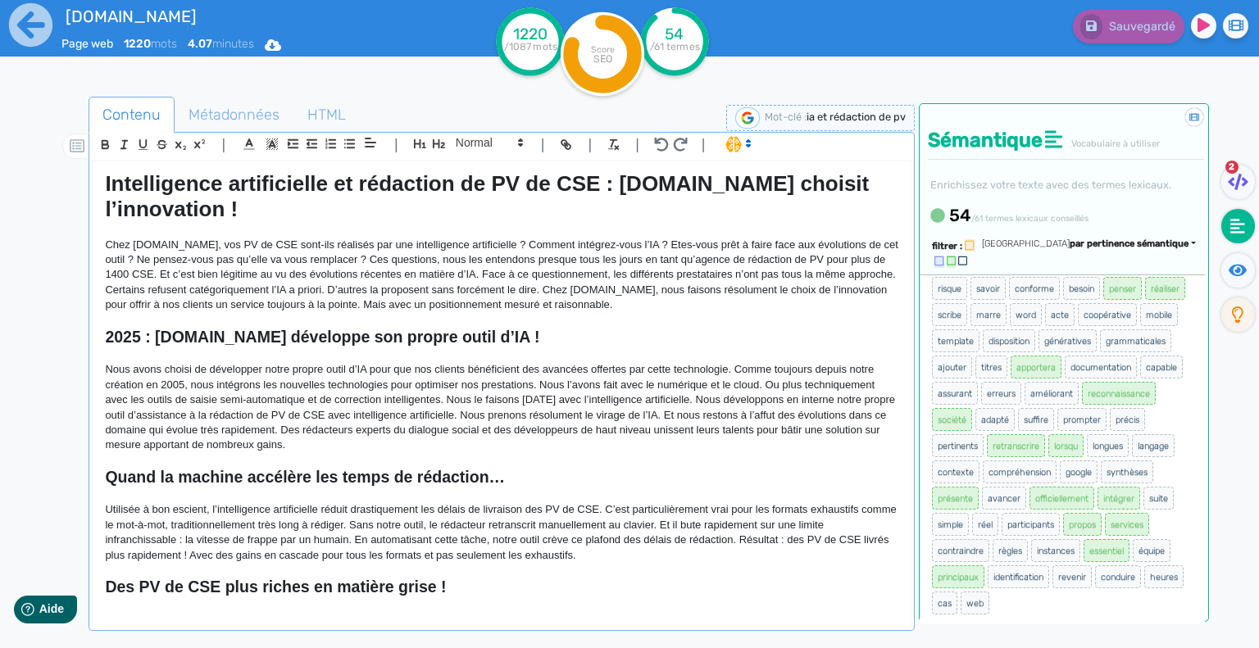
scroll to position [1004, 0]
click at [1095, 565] on span "conduire" at bounding box center [1118, 576] width 46 height 23
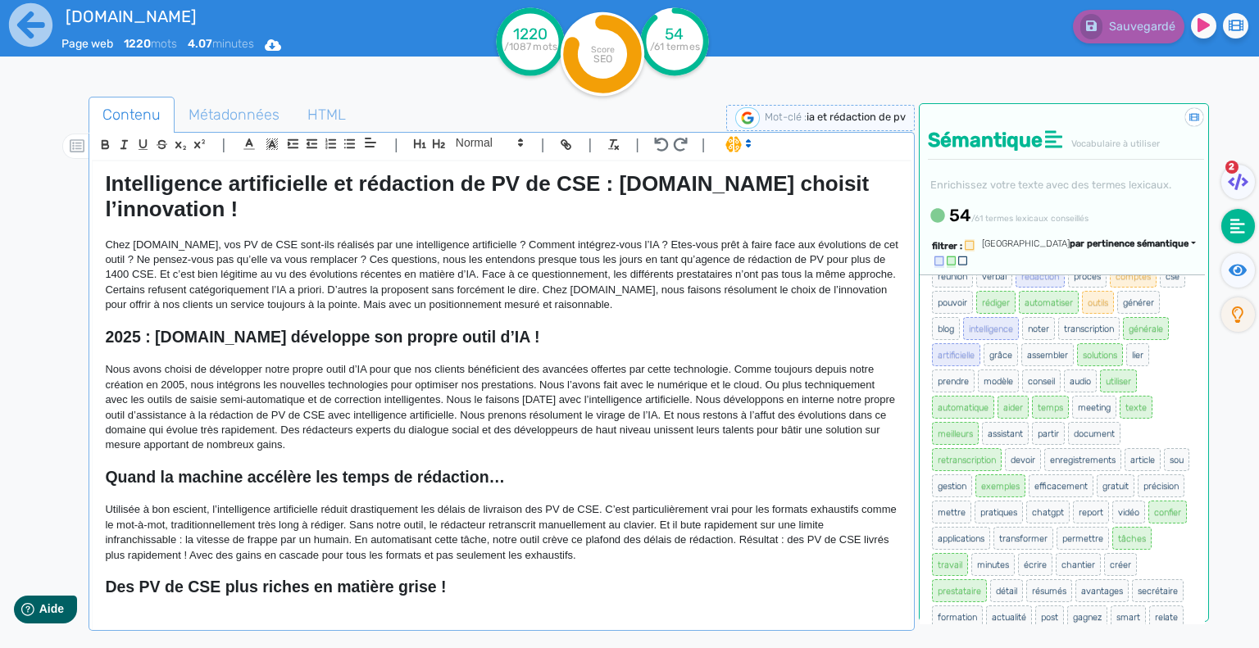
scroll to position [0, 0]
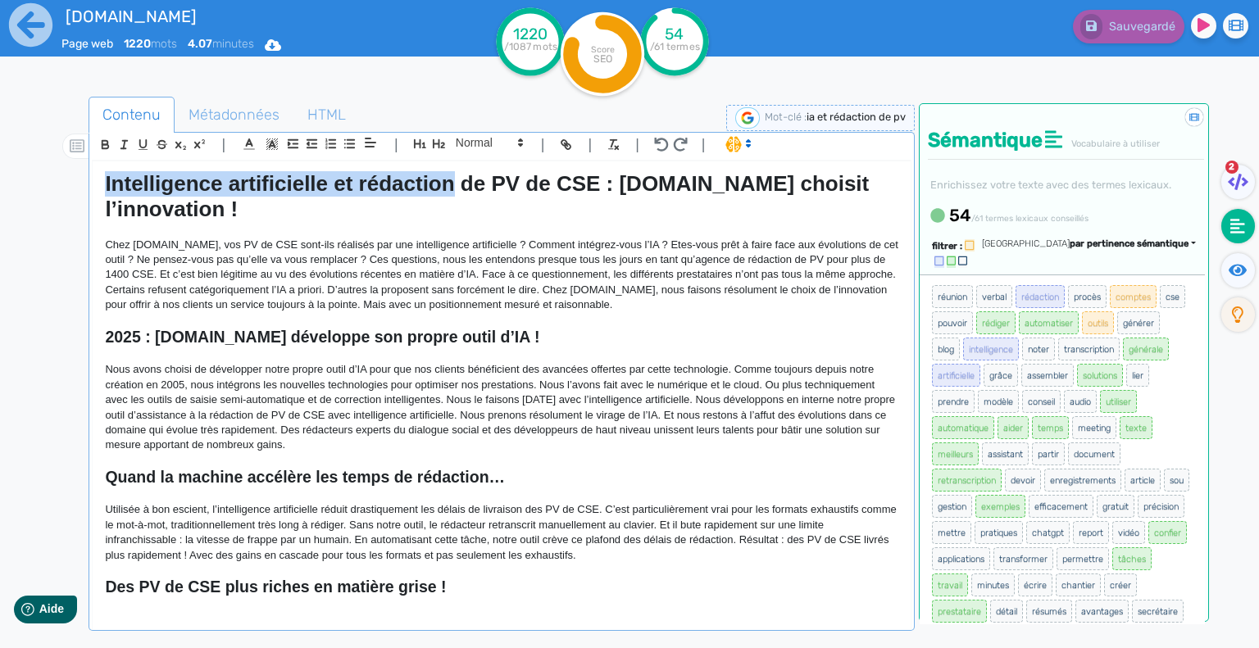
drag, startPoint x: 100, startPoint y: 185, endPoint x: 450, endPoint y: 179, distance: 350.0
click at [450, 179] on div "Intelligence artificielle et rédaction de PV de CSE : [DOMAIN_NAME] choisit l’i…" at bounding box center [502, 388] width 818 height 454
copy strong "Intelligence artificielle et rédaction"
